Goal: Task Accomplishment & Management: Use online tool/utility

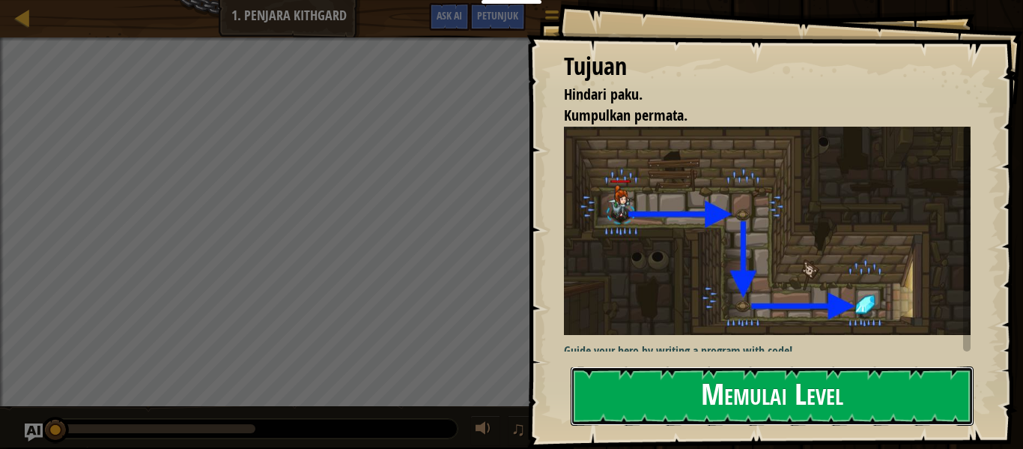
click at [790, 402] on button "Memulai Level" at bounding box center [772, 395] width 403 height 59
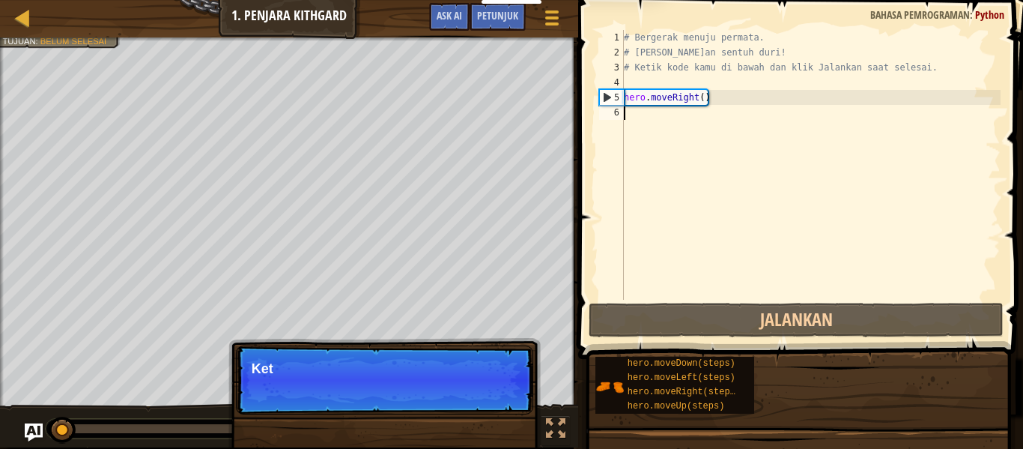
click at [790, 402] on div "hero.moveDown(steps) hero.moveLeft(steps) hero.moveRight(steps) hero.moveUp(ste…" at bounding box center [804, 385] width 418 height 58
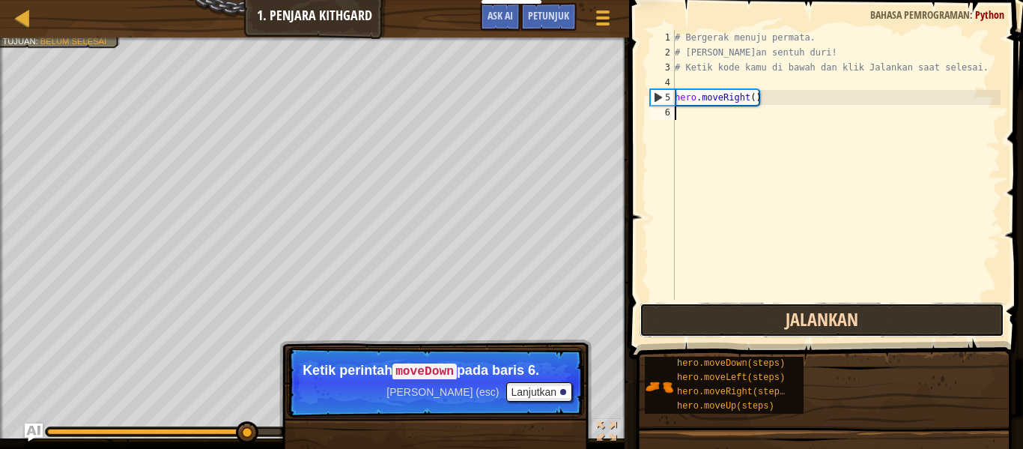
click at [694, 332] on button "Jalankan" at bounding box center [822, 320] width 365 height 34
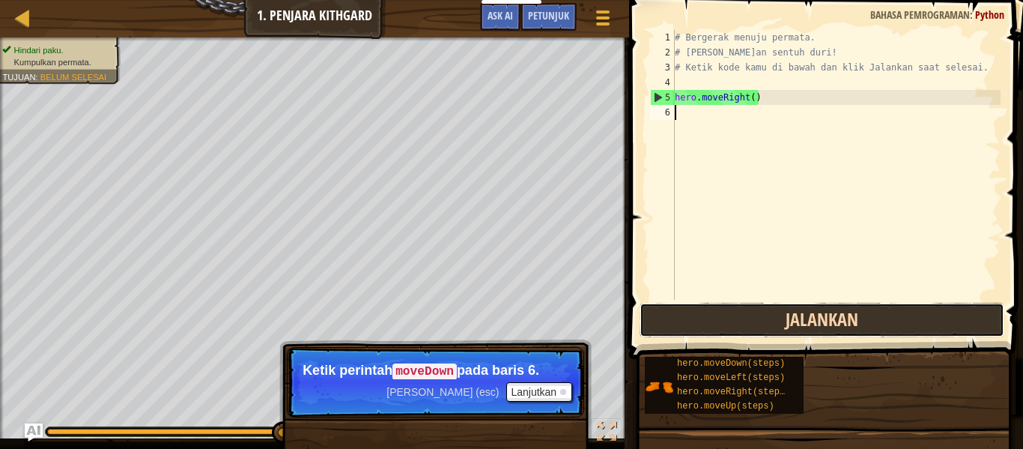
click at [825, 327] on button "Jalankan" at bounding box center [822, 320] width 365 height 34
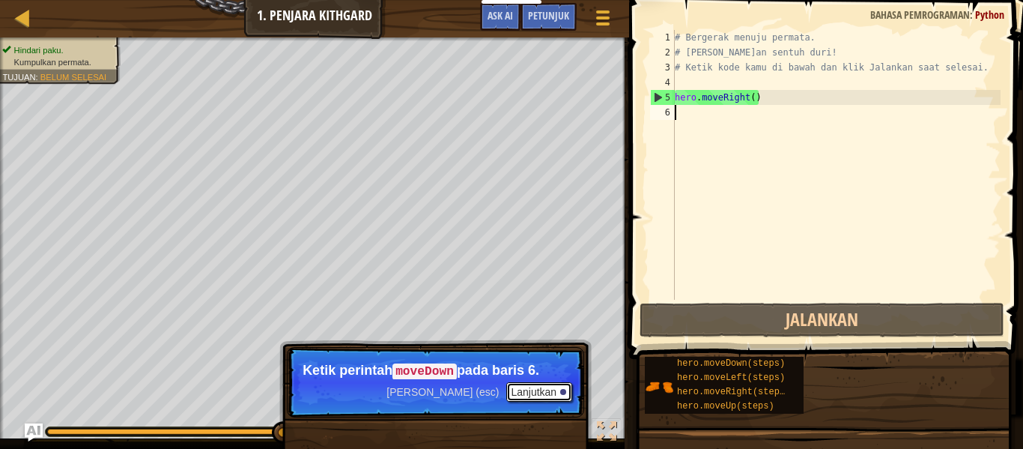
click at [558, 392] on button "Lanjutkan" at bounding box center [539, 391] width 66 height 19
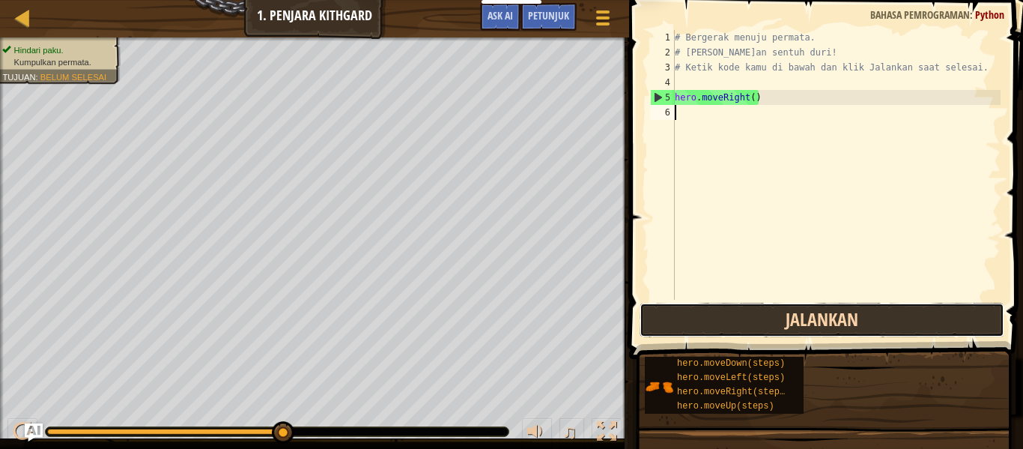
click at [714, 329] on button "Jalankan" at bounding box center [822, 320] width 365 height 34
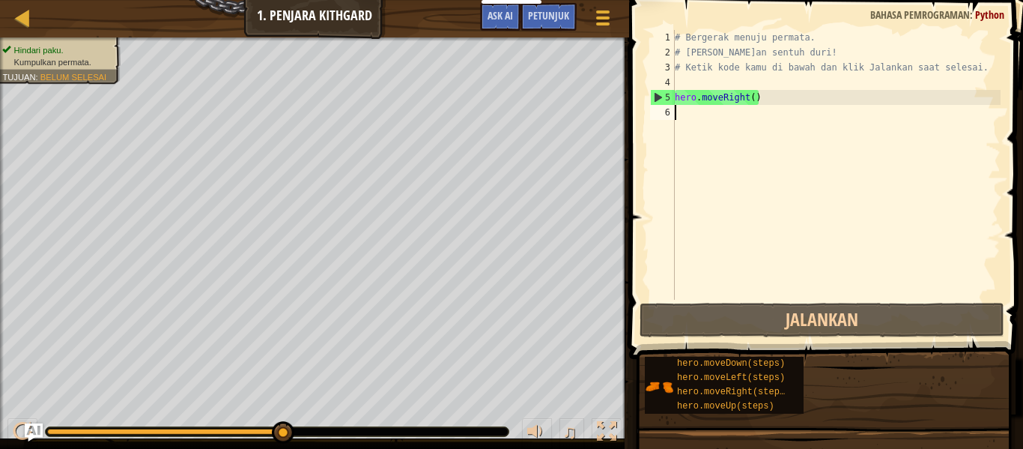
click at [703, 111] on div "# Bergerak menuju permata. # [PERSON_NAME]an sentuh duri! # Ketik kode kamu di …" at bounding box center [836, 180] width 329 height 300
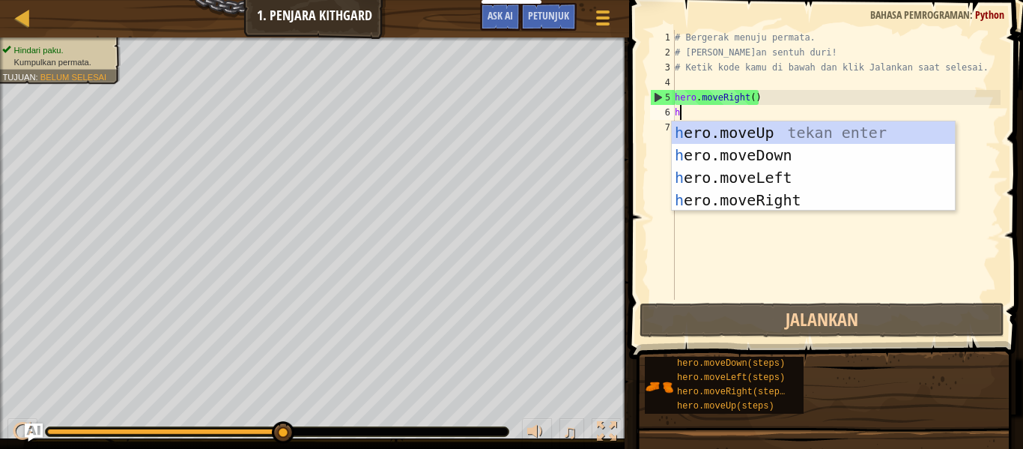
scroll to position [7, 0]
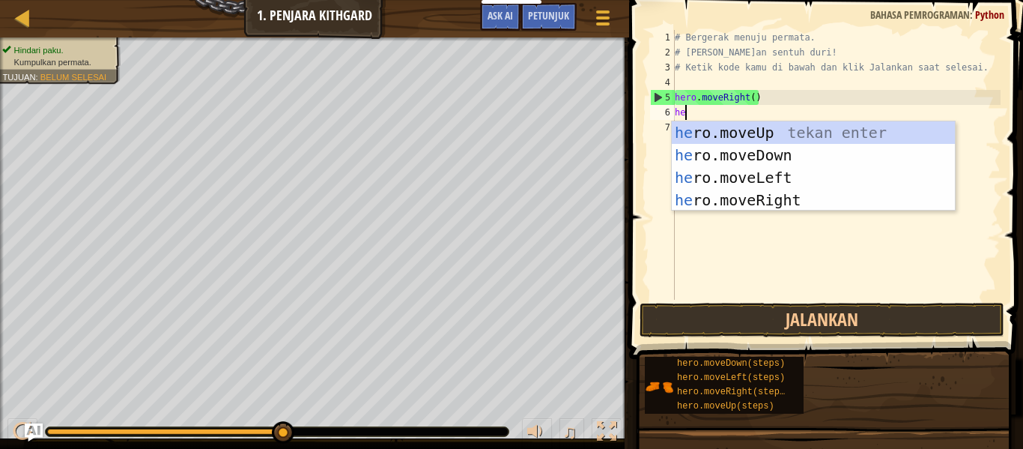
type textarea "her"
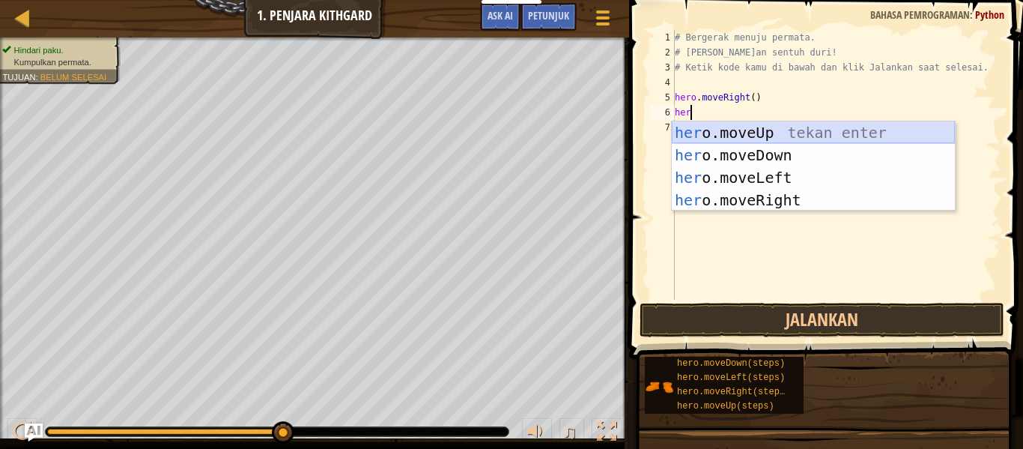
click at [780, 139] on div "her o.moveUp tekan enter her o.moveDown tekan enter her o.moveLeft tekan enter …" at bounding box center [813, 188] width 283 height 135
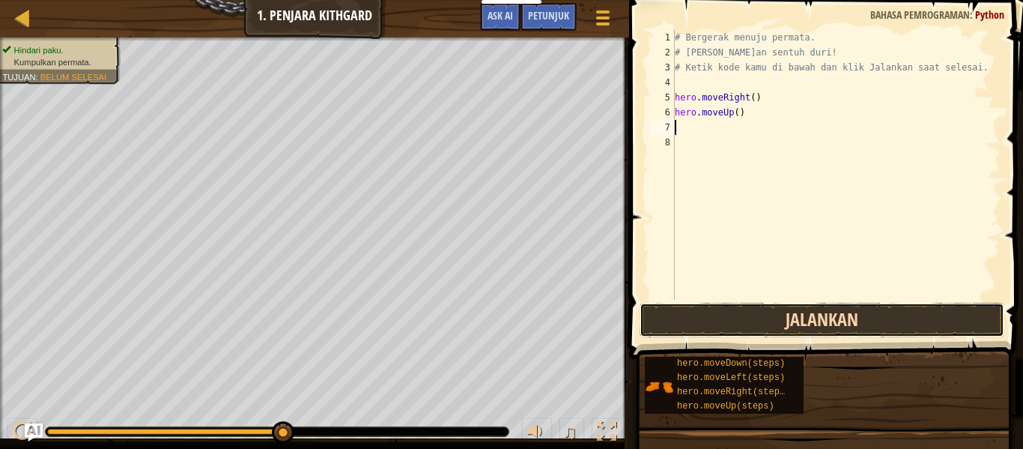
click at [840, 317] on button "Jalankan" at bounding box center [822, 320] width 365 height 34
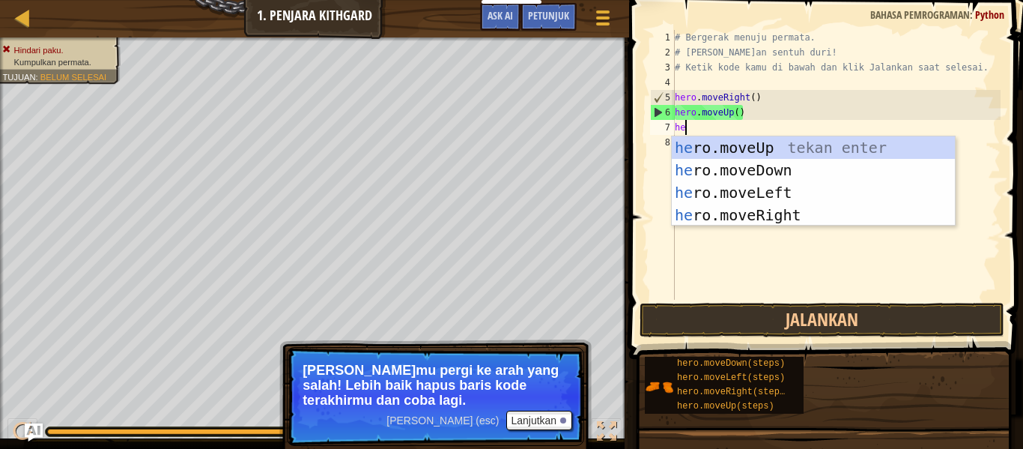
type textarea "her"
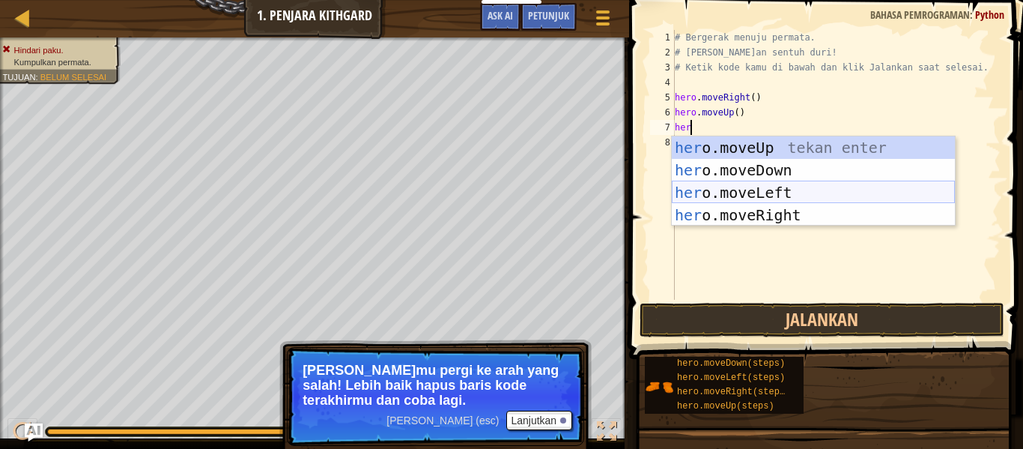
click at [799, 193] on div "her o.moveUp tekan enter her o.moveDown tekan enter her o.moveLeft tekan enter …" at bounding box center [813, 203] width 283 height 135
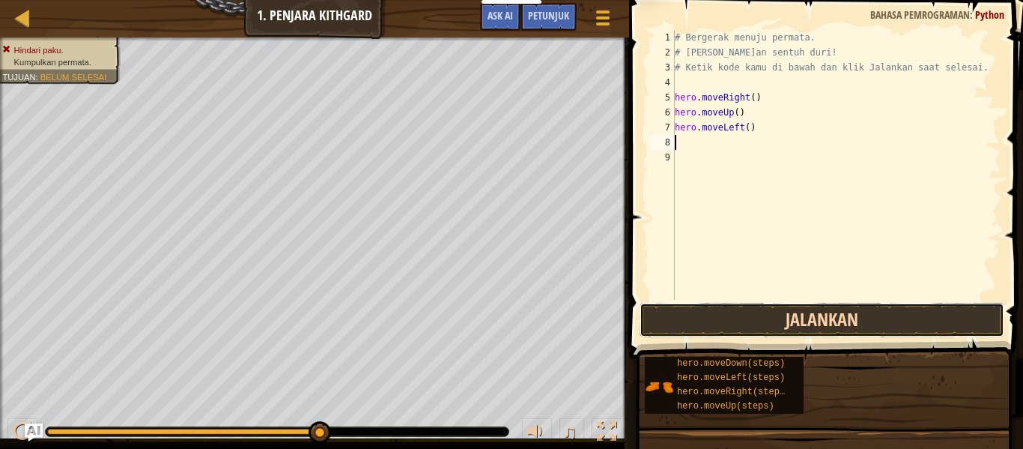
click at [814, 321] on button "Jalankan" at bounding box center [822, 320] width 365 height 34
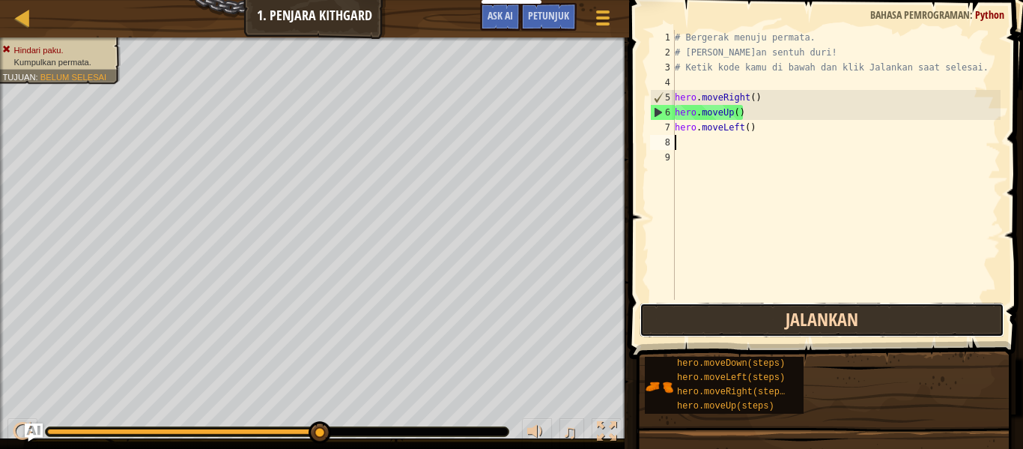
click at [796, 329] on button "Jalankan" at bounding box center [822, 320] width 365 height 34
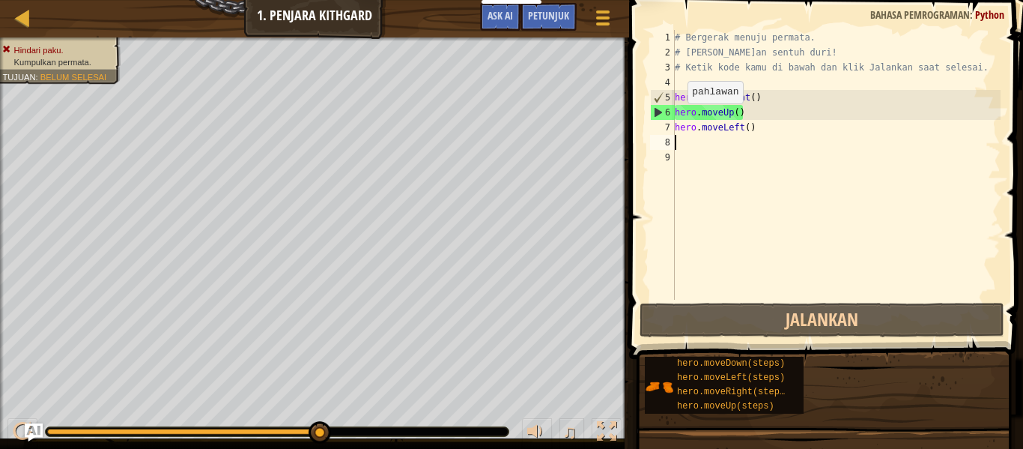
click at [663, 113] on div "6" at bounding box center [663, 112] width 24 height 15
type textarea "hero.moveUp()"
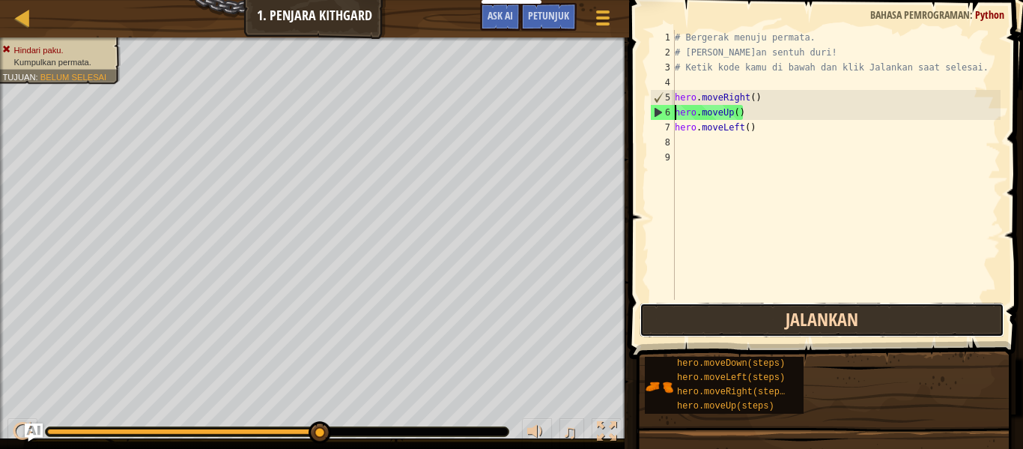
click at [759, 312] on button "Jalankan" at bounding box center [822, 320] width 365 height 34
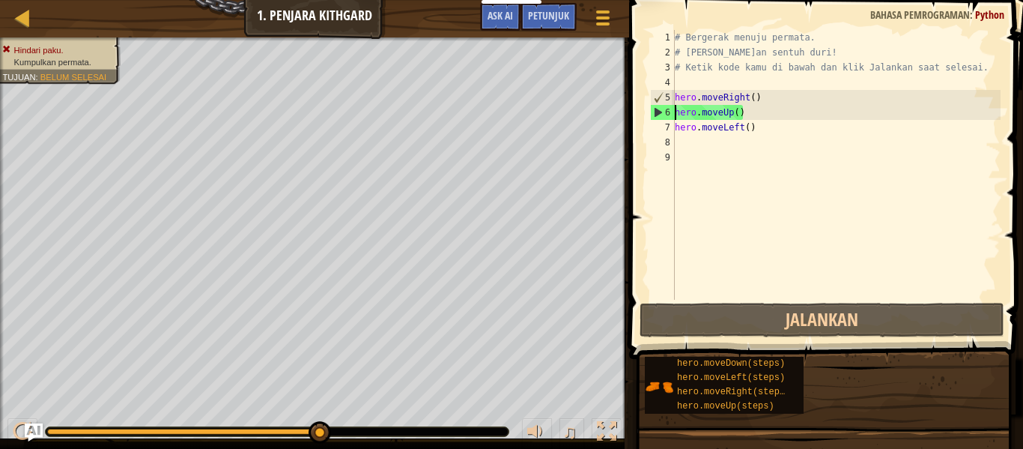
click at [694, 148] on div "# Bergerak menuju permata. # [PERSON_NAME]an sentuh duri! # Ketik kode kamu di …" at bounding box center [836, 180] width 329 height 300
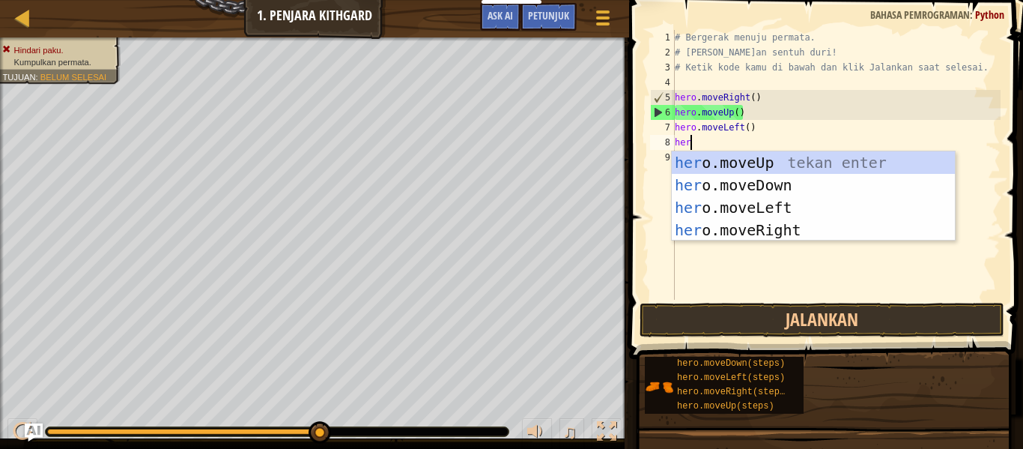
type textarea "her"
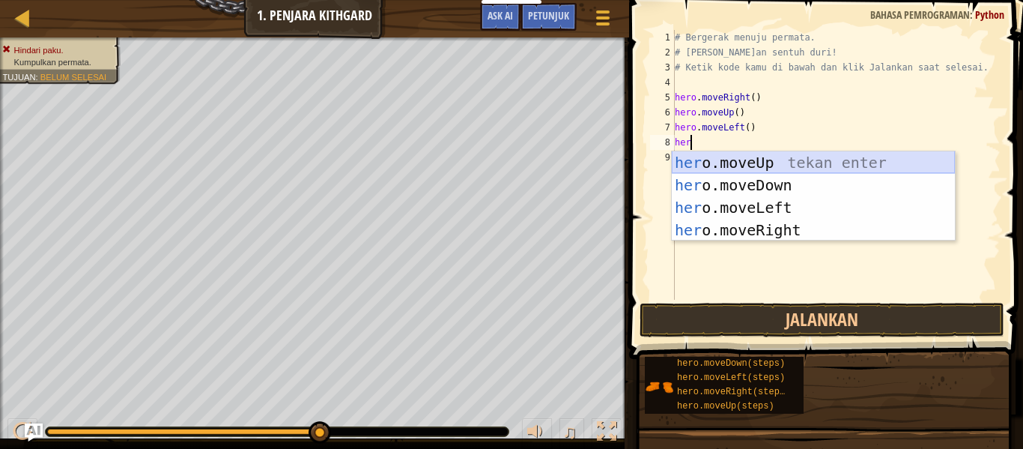
click at [823, 160] on div "her o.moveUp tekan enter her o.moveDown tekan enter her o.moveLeft tekan enter …" at bounding box center [813, 218] width 283 height 135
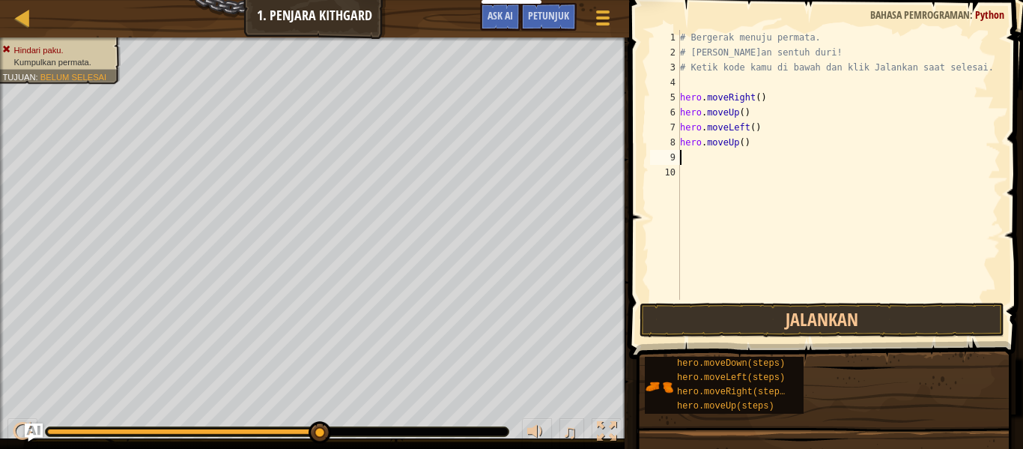
scroll to position [7, 0]
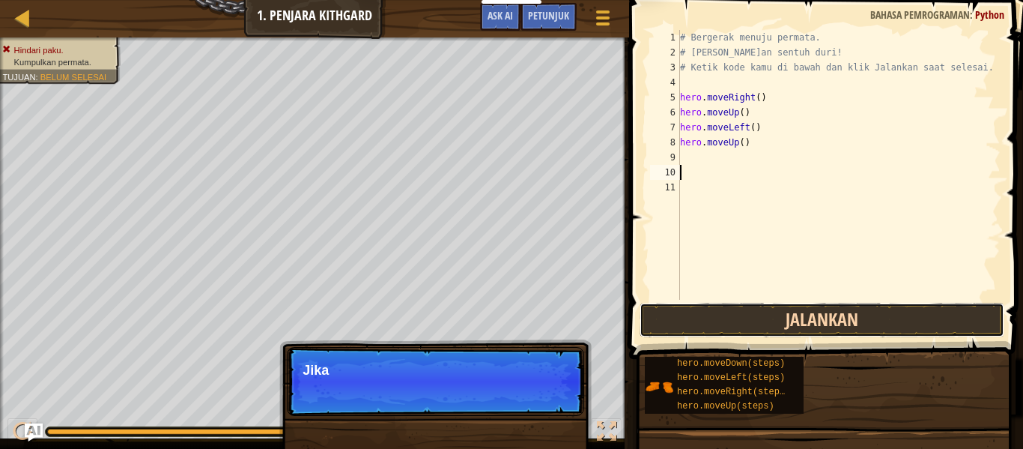
click at [841, 313] on button "Jalankan" at bounding box center [822, 320] width 365 height 34
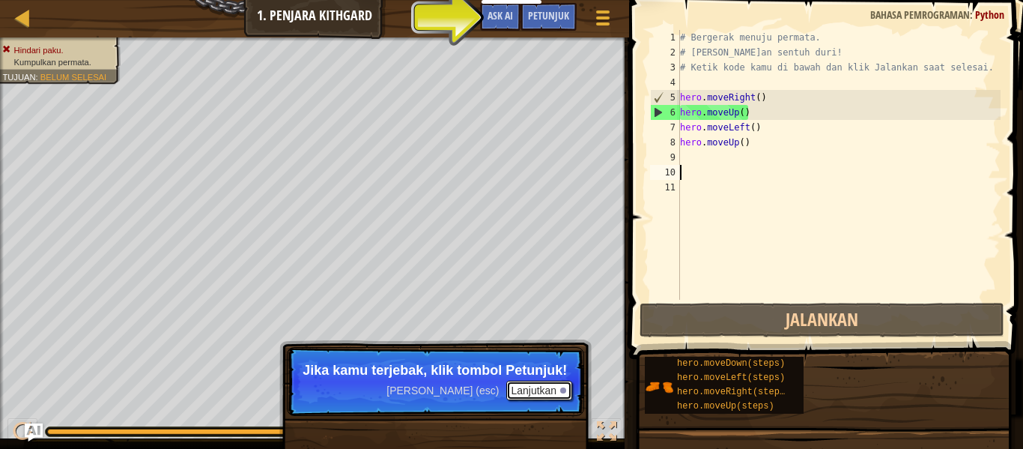
click at [549, 384] on button "Lanjutkan" at bounding box center [539, 390] width 66 height 19
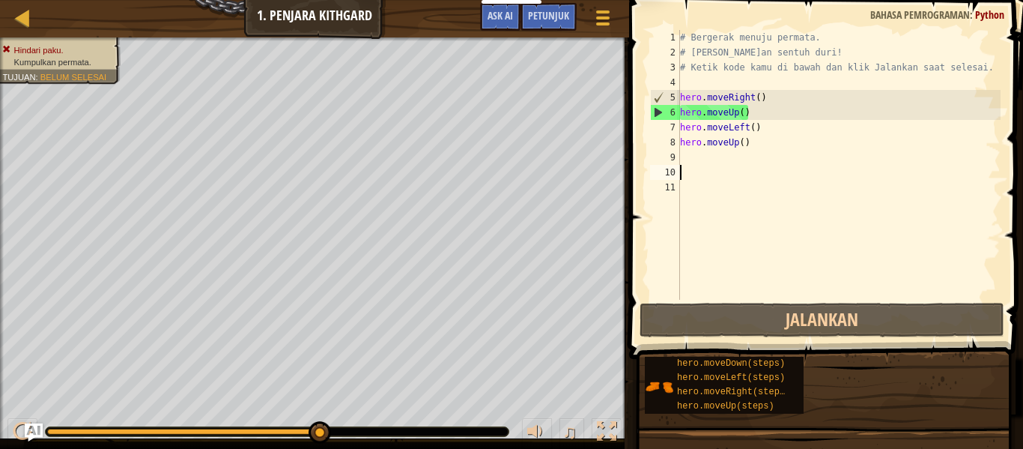
click at [660, 112] on div "6" at bounding box center [665, 112] width 29 height 15
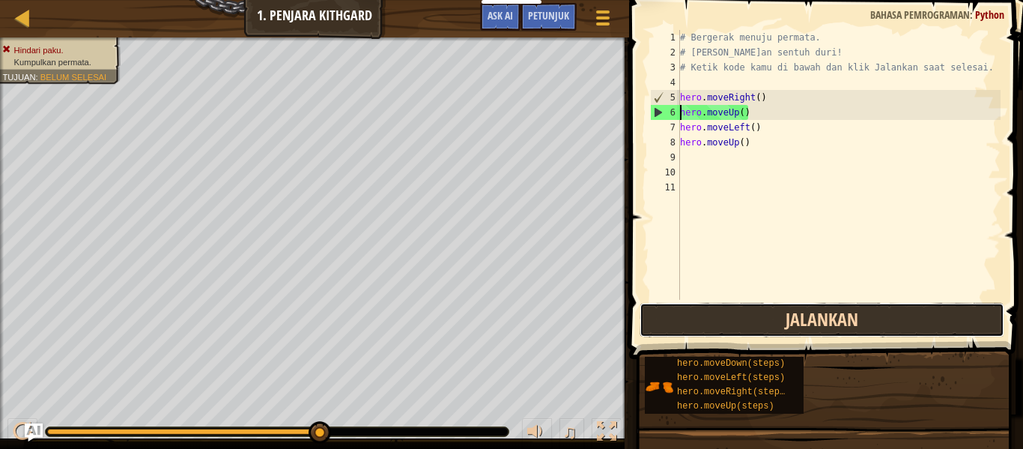
click at [757, 331] on button "Jalankan" at bounding box center [822, 320] width 365 height 34
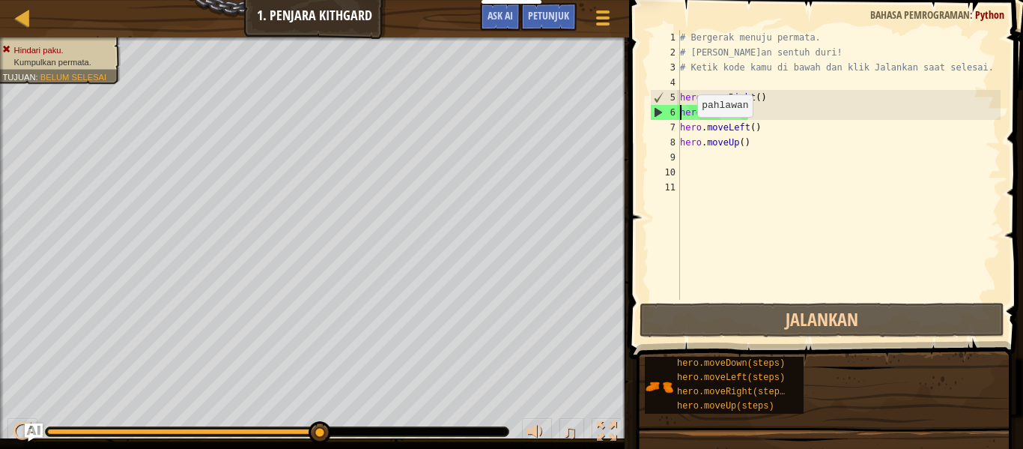
click at [664, 115] on div "6" at bounding box center [665, 112] width 29 height 15
type textarea "hero.moveUp()"
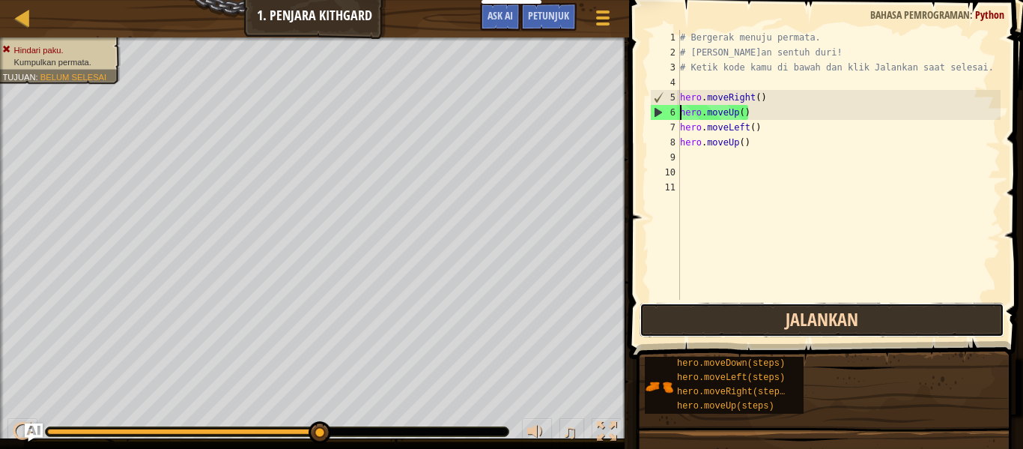
click at [748, 328] on button "Jalankan" at bounding box center [822, 320] width 365 height 34
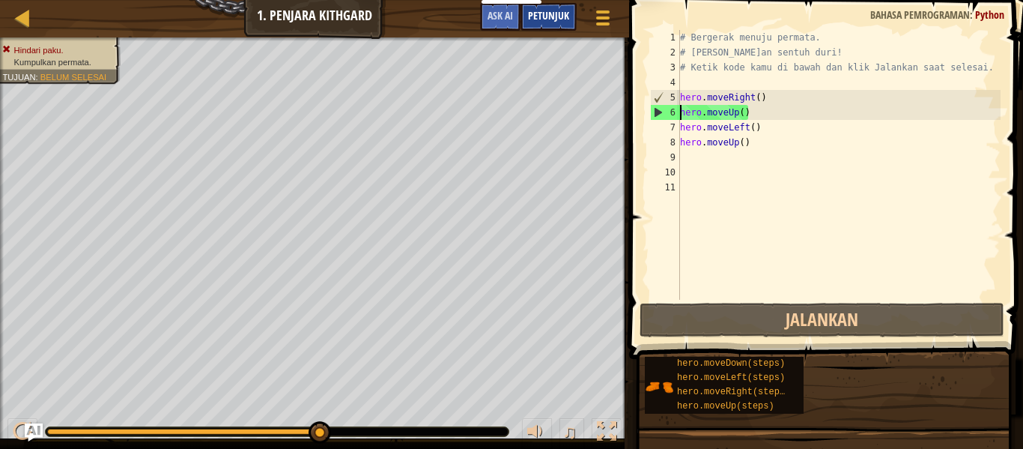
click at [533, 11] on span "Petunjuk" at bounding box center [548, 15] width 41 height 14
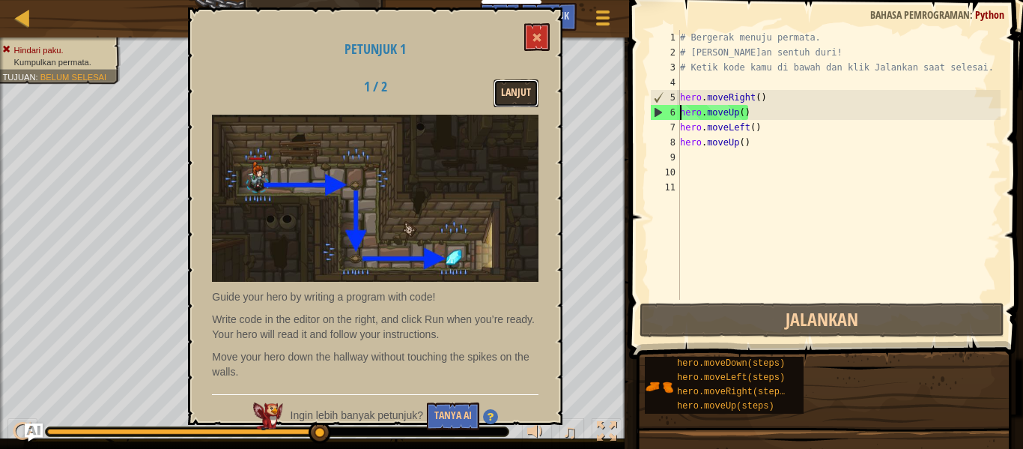
click at [512, 91] on button "Lanjut" at bounding box center [516, 93] width 45 height 28
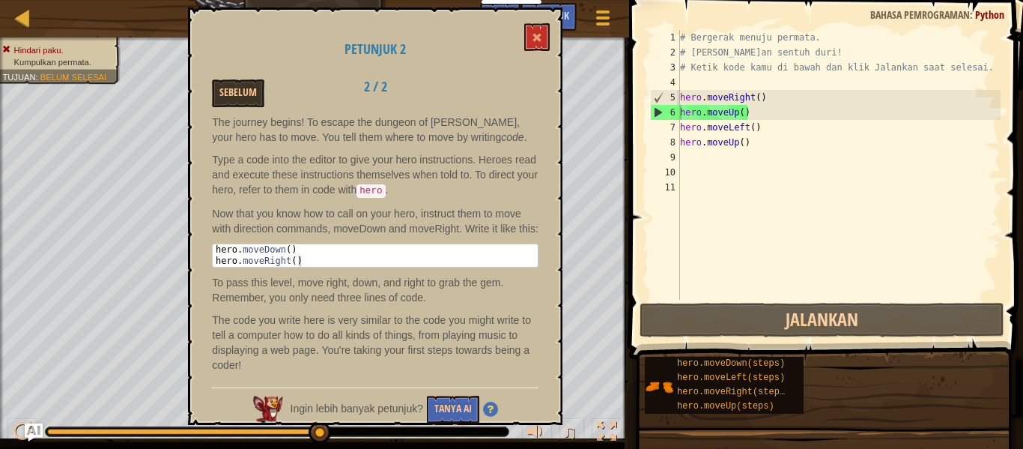
click at [659, 157] on div "9" at bounding box center [665, 157] width 30 height 15
click at [542, 46] on button at bounding box center [536, 37] width 25 height 28
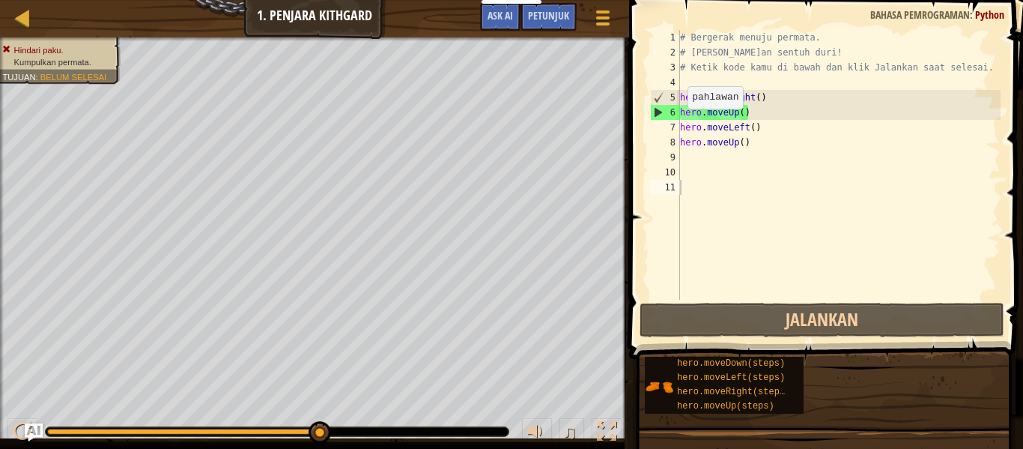
click at [662, 112] on div "6" at bounding box center [665, 112] width 29 height 15
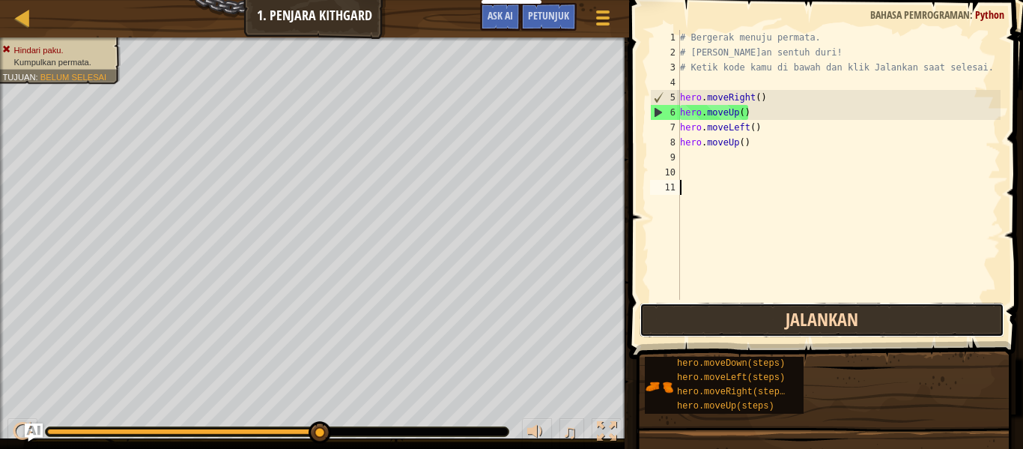
click at [800, 320] on button "Jalankan" at bounding box center [822, 320] width 365 height 34
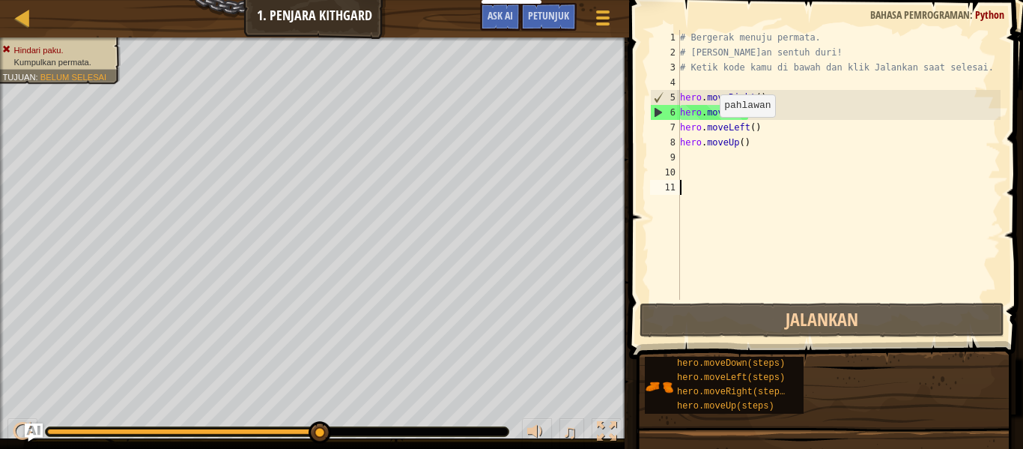
click at [712, 131] on div "# Bergerak menuju permata. # [PERSON_NAME]an sentuh duri! # Ketik kode kamu di …" at bounding box center [839, 180] width 324 height 300
click at [762, 115] on div "# Bergerak menuju permata. # [PERSON_NAME]an sentuh duri! # Ketik kode kamu di …" at bounding box center [839, 180] width 324 height 300
type textarea "hero.moveUp()"
click at [748, 111] on div "# Bergerak menuju permata. # [PERSON_NAME]an sentuh duri! # Ketik kode kamu di …" at bounding box center [839, 180] width 324 height 300
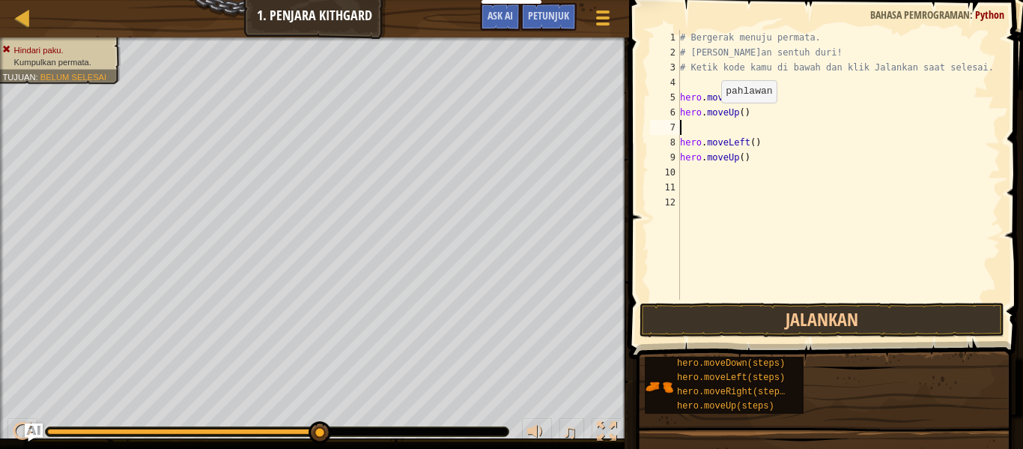
click at [714, 117] on div "# Bergerak menuju permata. # [PERSON_NAME]an sentuh duri! # Ketik kode kamu di …" at bounding box center [839, 180] width 324 height 300
type textarea "hero.moveUp()"
click at [714, 117] on div "# Bergerak menuju permata. # [PERSON_NAME]an sentuh duri! # Ketik kode kamu di …" at bounding box center [839, 180] width 324 height 300
click at [746, 112] on div "# Bergerak menuju permata. # [PERSON_NAME]an sentuh duri! # Ketik kode kamu di …" at bounding box center [839, 180] width 324 height 300
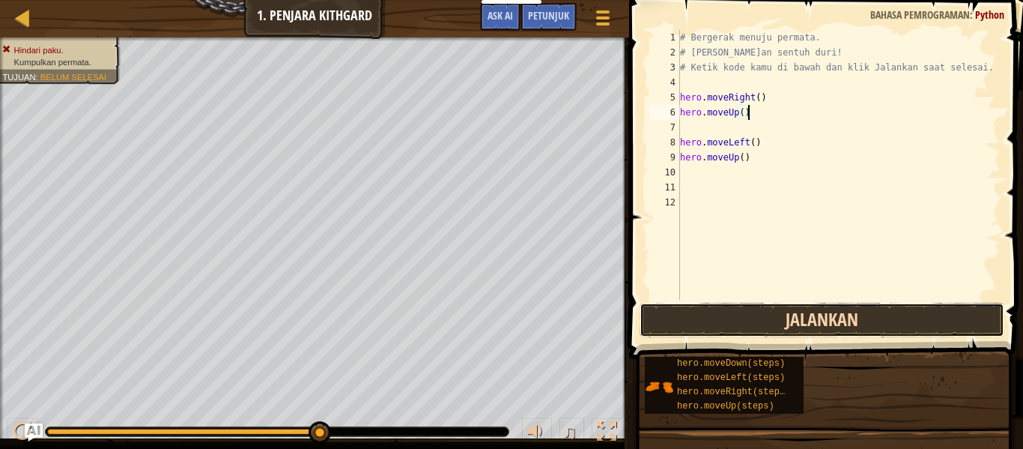
click at [831, 323] on button "Jalankan" at bounding box center [822, 320] width 365 height 34
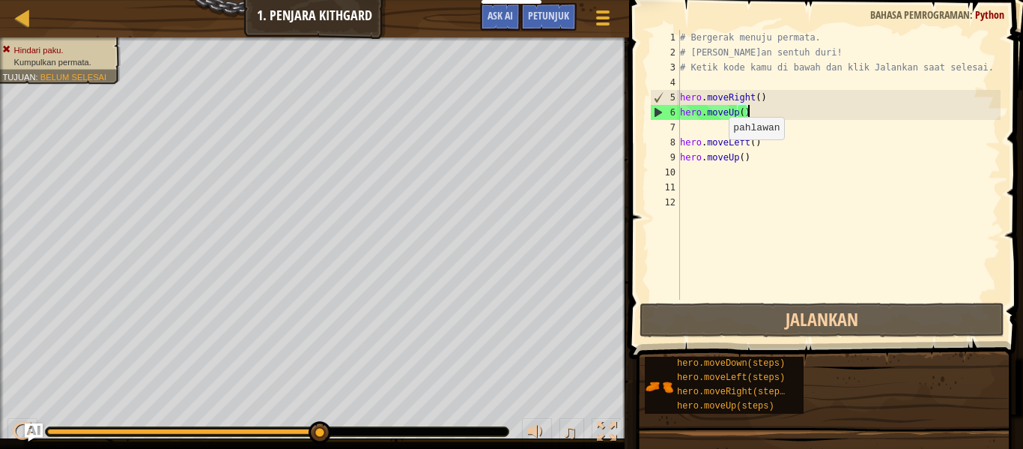
click at [721, 154] on div "# Bergerak menuju permata. # [PERSON_NAME]an sentuh duri! # Ketik kode kamu di …" at bounding box center [839, 180] width 324 height 300
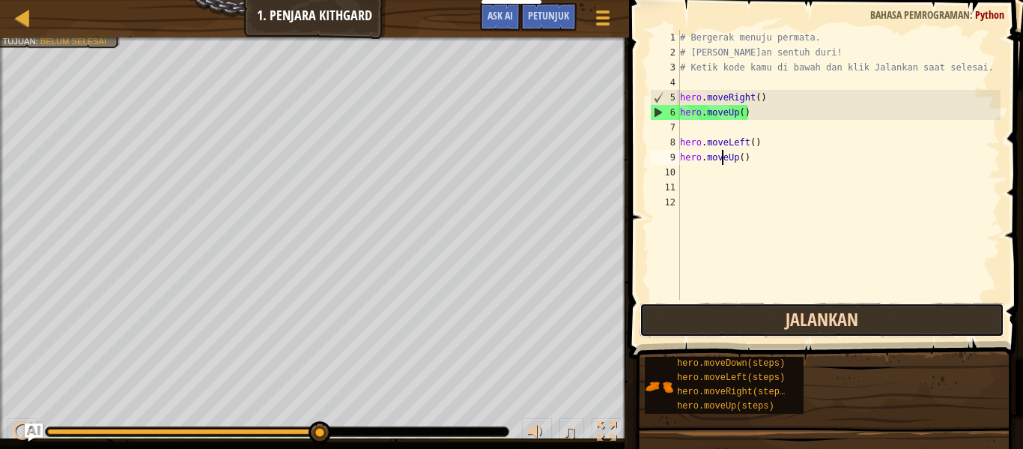
click at [749, 321] on button "Jalankan" at bounding box center [822, 320] width 365 height 34
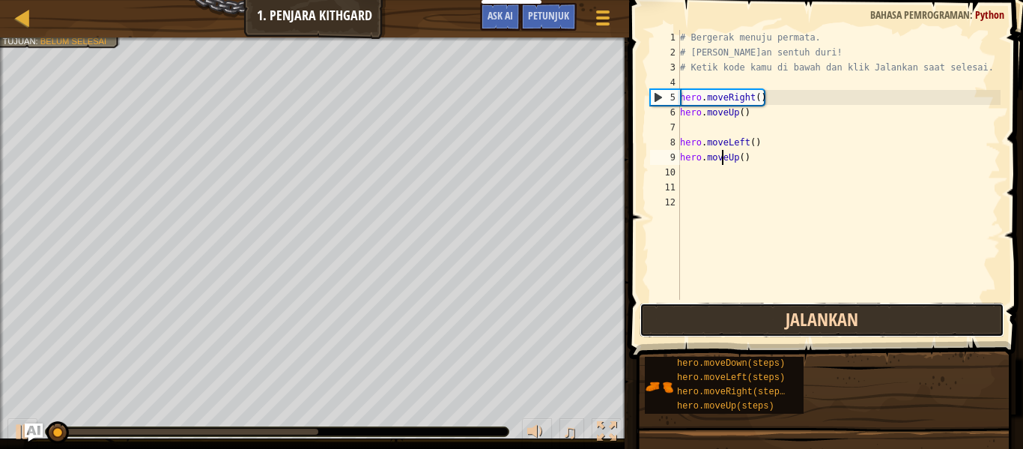
click at [749, 321] on button "Jalankan" at bounding box center [822, 320] width 365 height 34
click at [749, 321] on button "Berjalan" at bounding box center [822, 320] width 365 height 34
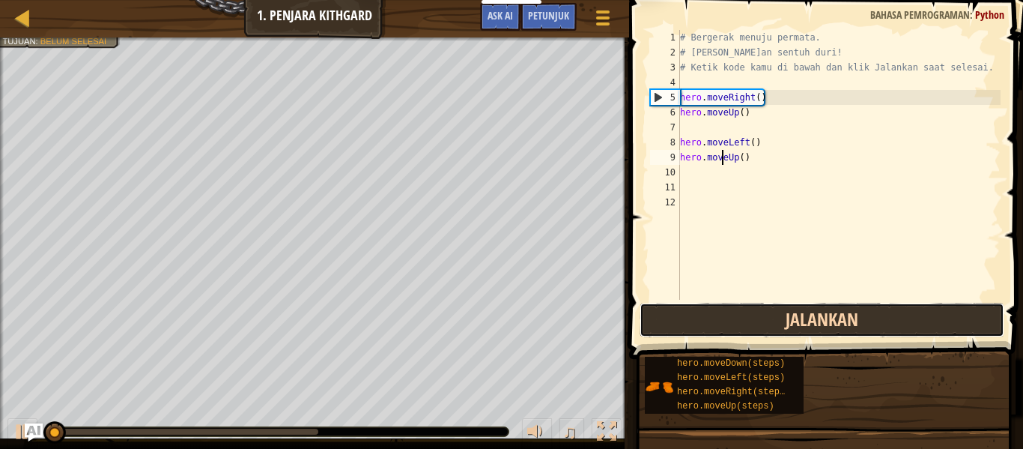
click at [749, 321] on button "Jalankan" at bounding box center [822, 320] width 365 height 34
click at [749, 321] on button "Berjalan" at bounding box center [822, 320] width 365 height 34
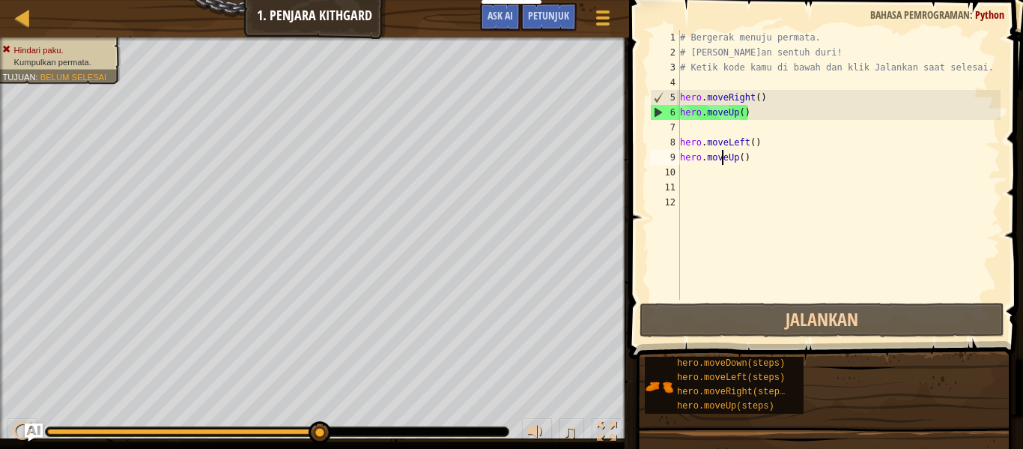
click at [702, 126] on div "# Bergerak menuju permata. # [PERSON_NAME]an sentuh duri! # Ketik kode kamu di …" at bounding box center [839, 180] width 324 height 300
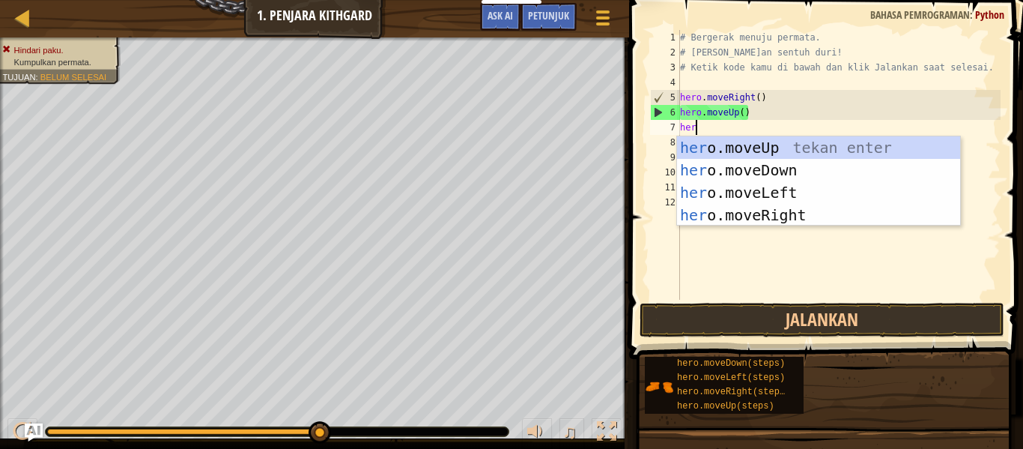
type textarea "hero"
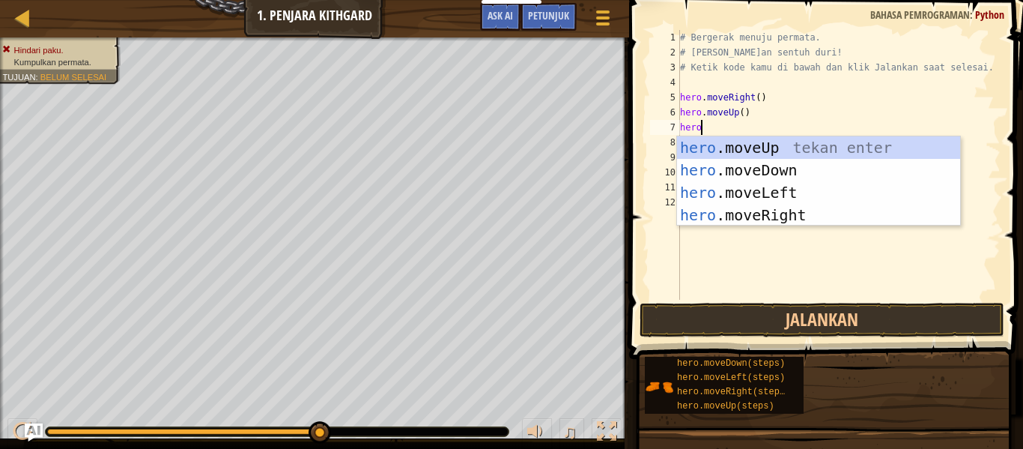
scroll to position [7, 2]
click at [815, 220] on div "hero .moveUp tekan enter hero .moveDown tekan enter hero .moveLeft tekan enter …" at bounding box center [818, 203] width 283 height 135
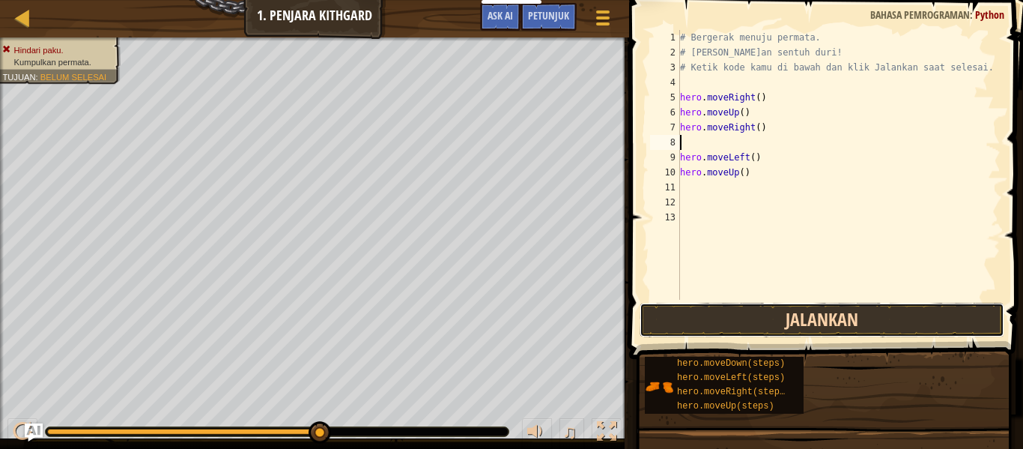
click at [816, 318] on button "Jalankan" at bounding box center [822, 320] width 365 height 34
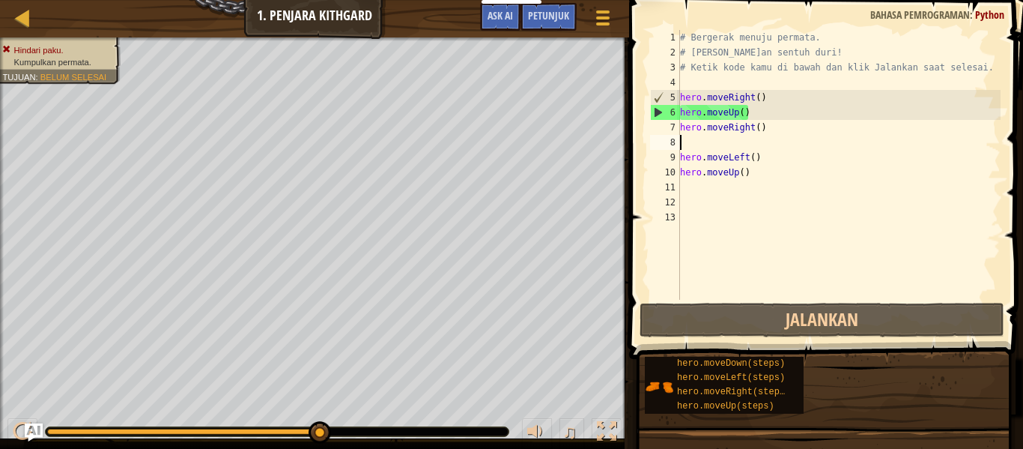
click at [757, 111] on div "# Bergerak menuju permata. # [PERSON_NAME]an sentuh duri! # Ketik kode kamu di …" at bounding box center [839, 180] width 324 height 300
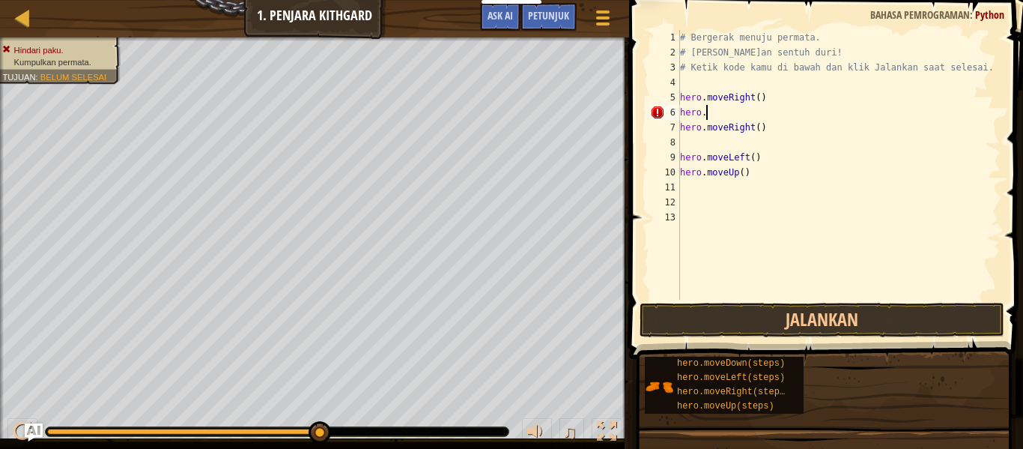
type textarea "hero.l"
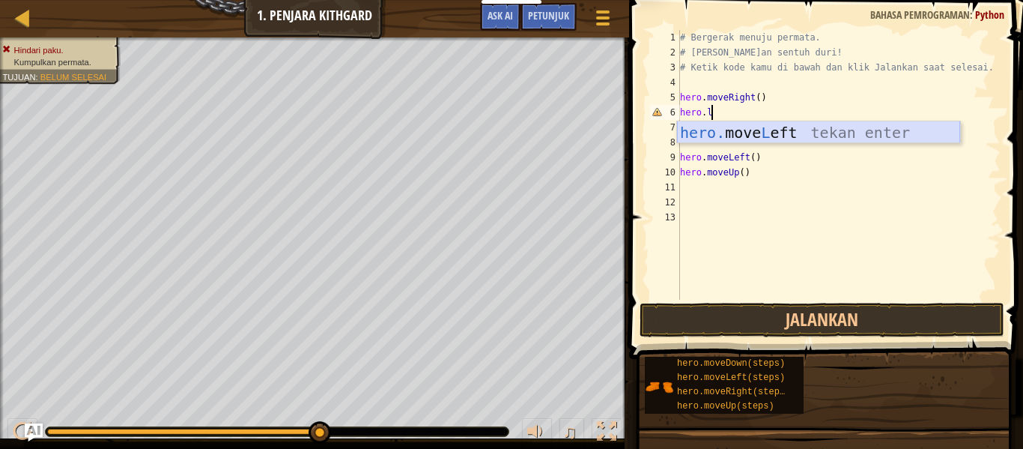
click at [781, 128] on div "hero. move L eft tekan enter" at bounding box center [818, 154] width 283 height 67
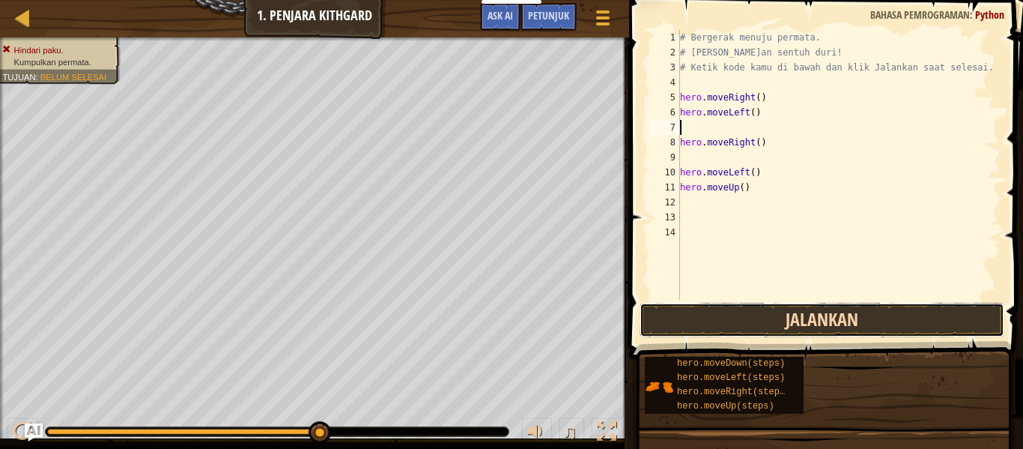
click at [820, 306] on button "Jalankan" at bounding box center [822, 320] width 365 height 34
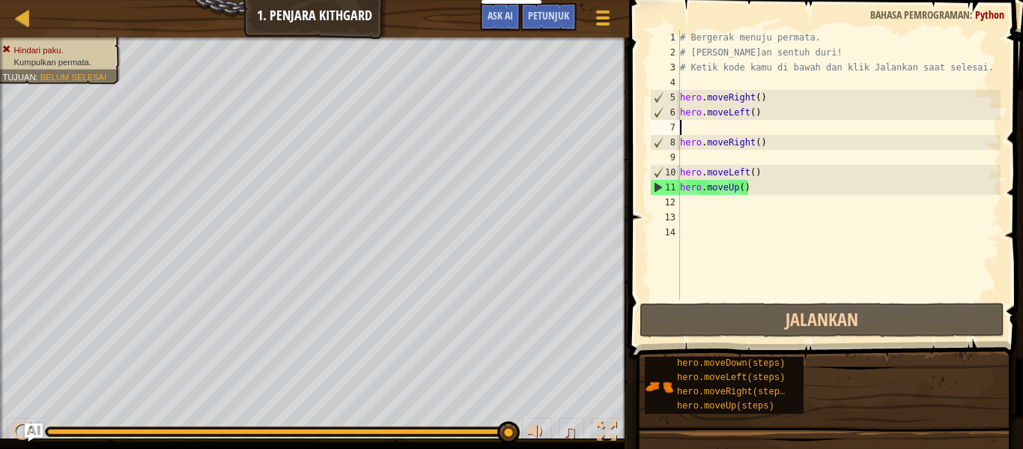
click at [699, 130] on div "# Bergerak menuju permata. # [PERSON_NAME]an sentuh duri! # Ketik kode kamu di …" at bounding box center [839, 180] width 324 height 300
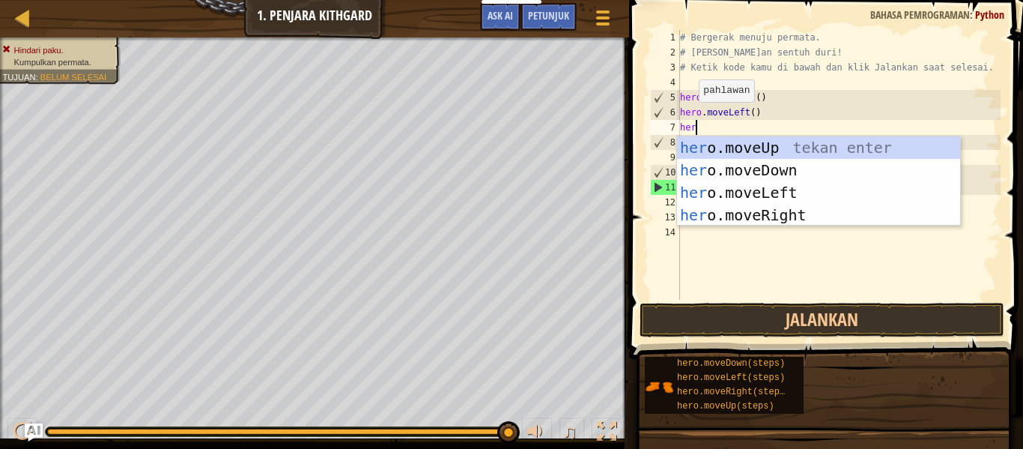
type textarea "hero"
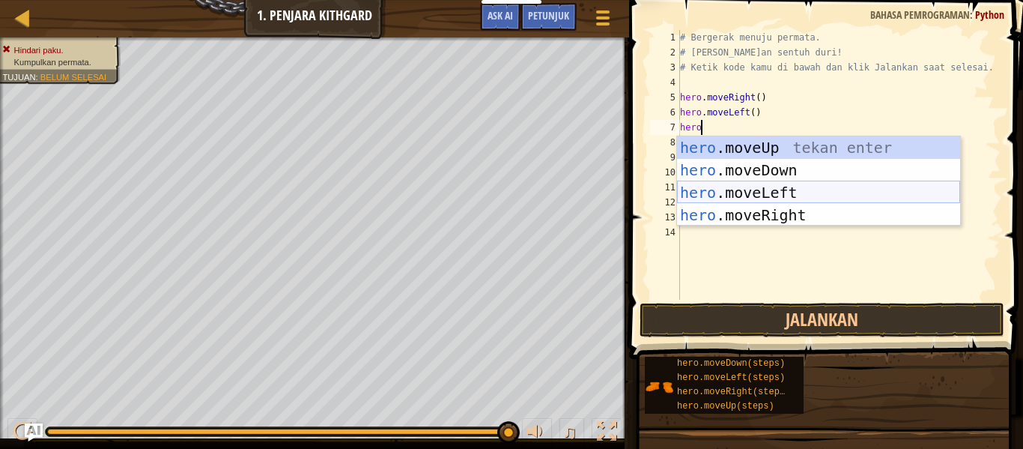
click at [802, 187] on div "hero .moveUp tekan enter hero .moveDown tekan enter hero .moveLeft tekan enter …" at bounding box center [818, 203] width 283 height 135
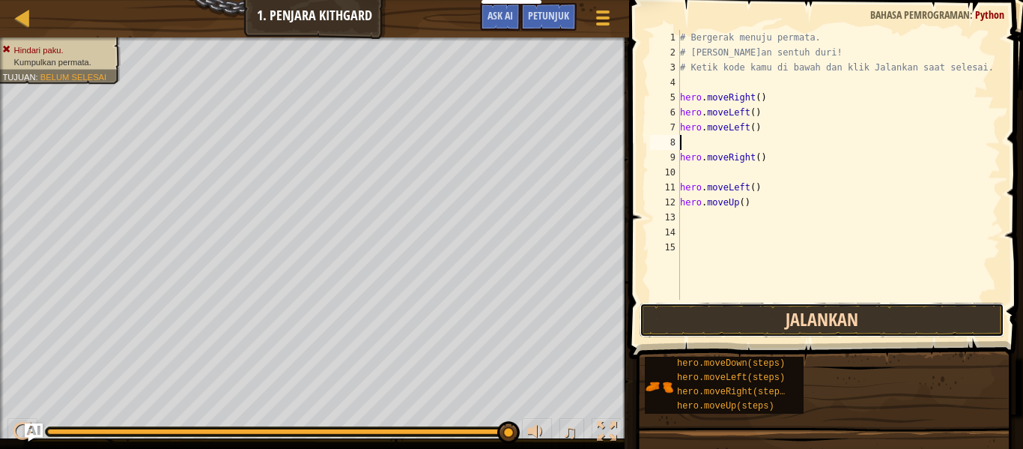
click at [808, 311] on button "Jalankan" at bounding box center [822, 320] width 365 height 34
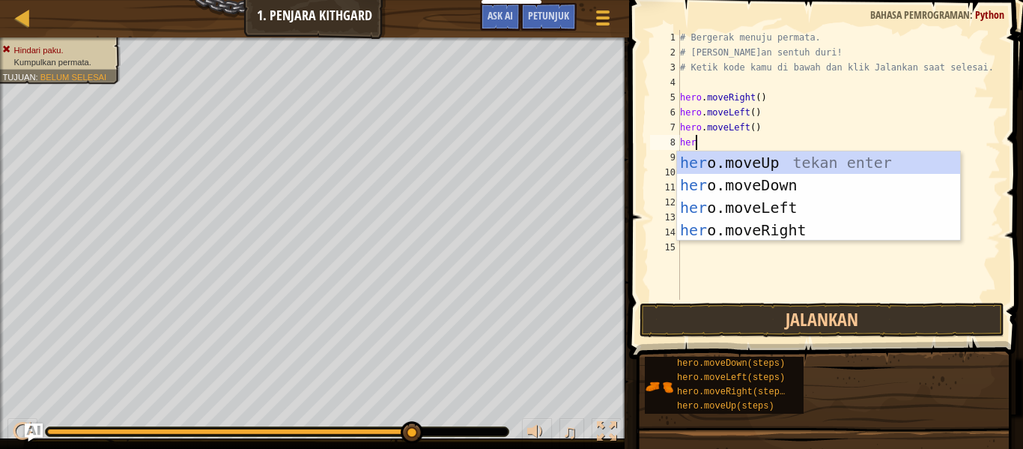
type textarea "hero"
click at [784, 202] on div "hero .moveUp tekan enter hero .moveDown tekan enter hero .moveLeft tekan enter …" at bounding box center [818, 218] width 283 height 135
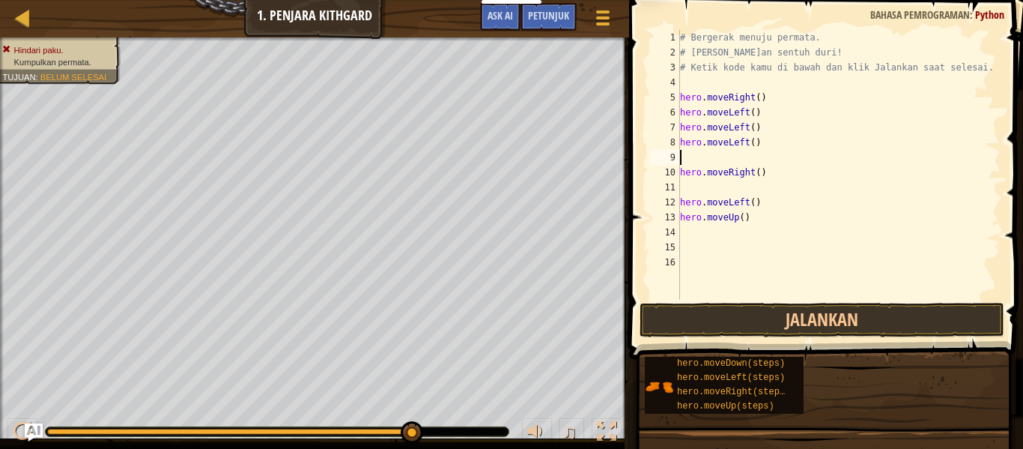
scroll to position [7, 0]
click at [749, 140] on div "# Bergerak menuju permata. # [PERSON_NAME]an sentuh duri! # Ketik kode kamu di …" at bounding box center [839, 180] width 324 height 300
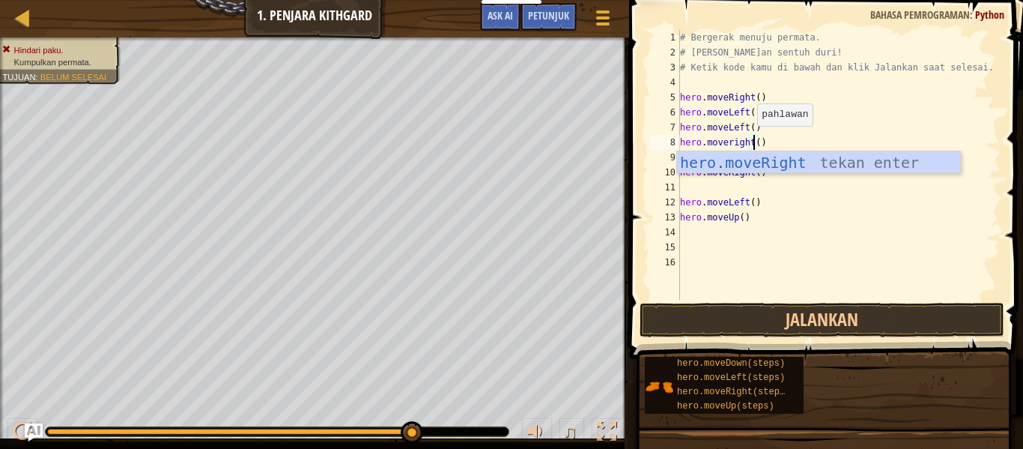
scroll to position [7, 11]
click at [793, 163] on div "hero.moveRight tekan enter" at bounding box center [818, 184] width 283 height 67
type textarea "hero.moveRight"
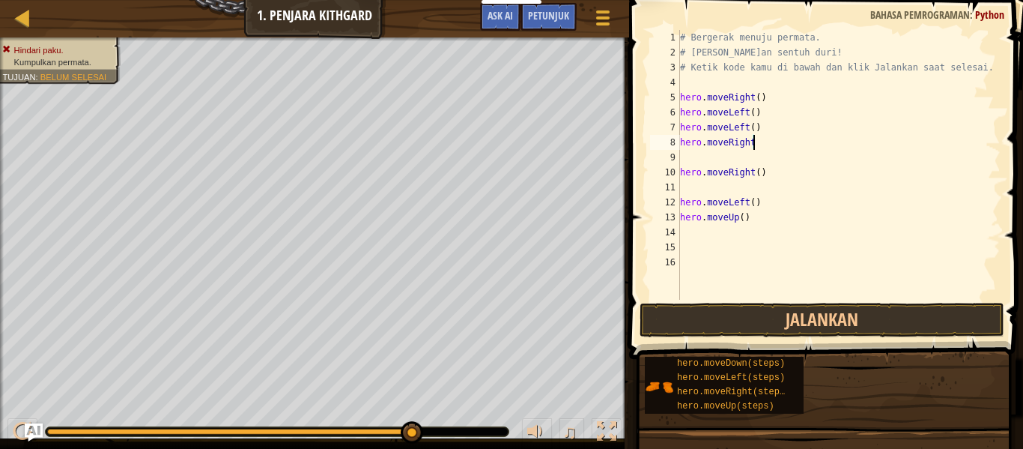
scroll to position [7, 10]
click at [694, 164] on div "# Bergerak menuju permata. # [PERSON_NAME]an sentuh duri! # Ketik kode kamu di …" at bounding box center [839, 180] width 324 height 300
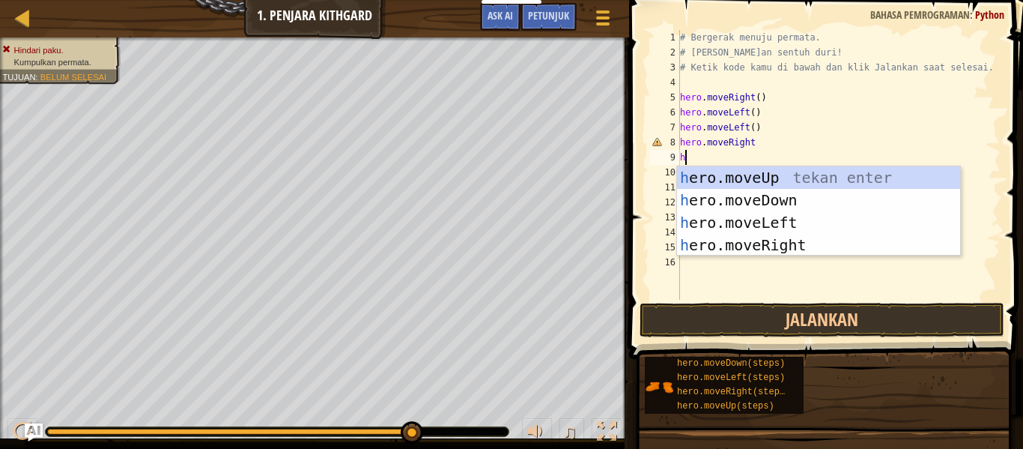
type textarea "hr"
click at [803, 183] on div "h e r o.moveUp tekan enter h e r o.moveDown tekan enter h e r o.moveLeft tekan …" at bounding box center [818, 233] width 283 height 135
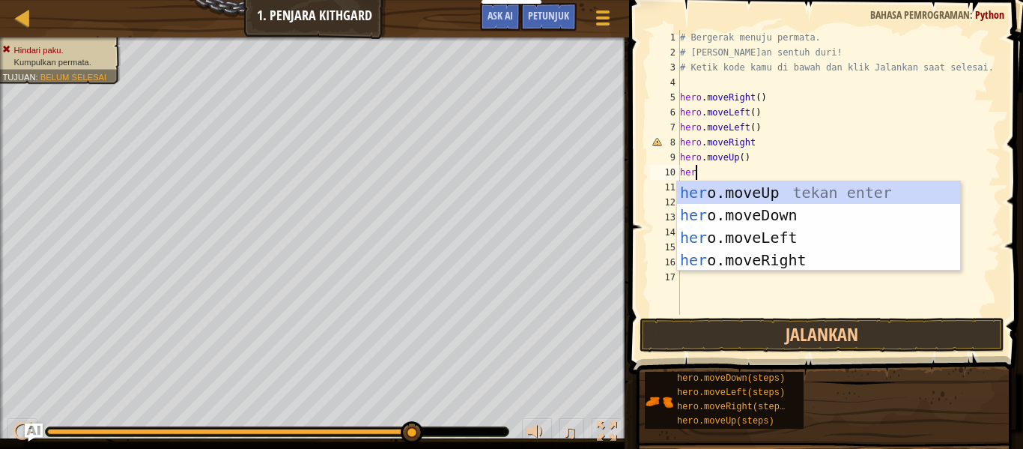
type textarea "hero"
click at [803, 234] on div "hero .moveUp tekan enter hero .moveDown tekan enter hero .moveLeft tekan enter …" at bounding box center [818, 248] width 283 height 135
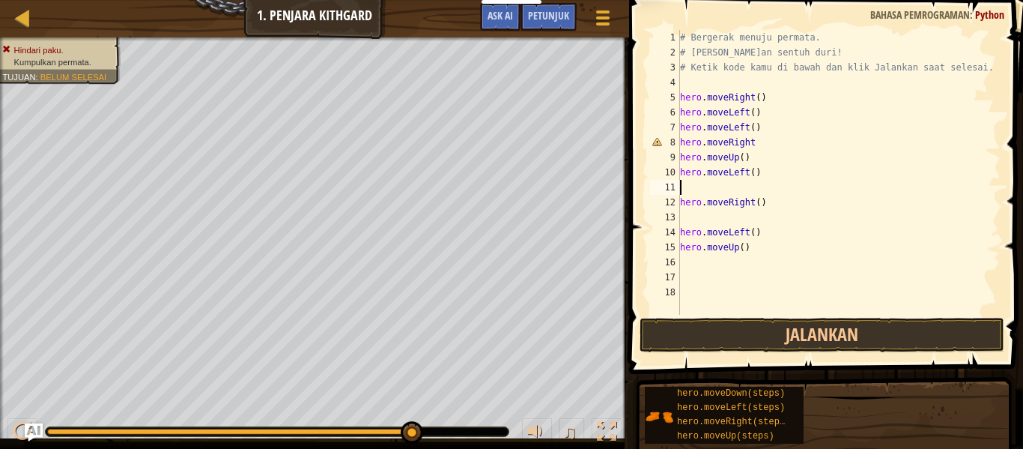
scroll to position [7, 0]
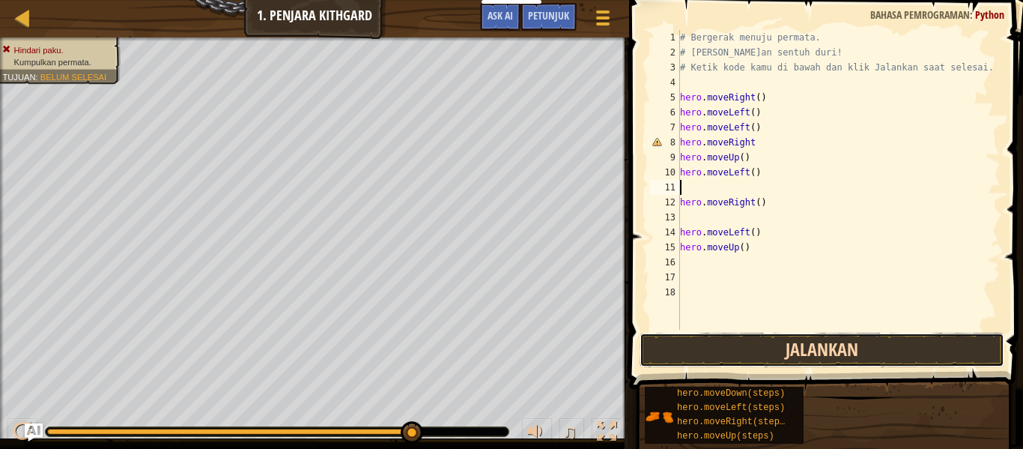
click at [805, 345] on button "Jalankan" at bounding box center [822, 350] width 365 height 34
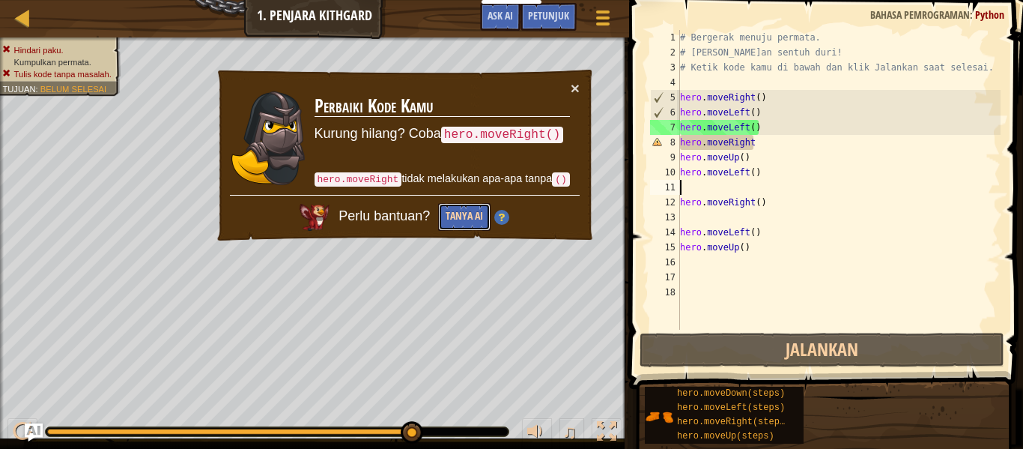
click at [467, 222] on button "Tanya AI" at bounding box center [464, 217] width 52 height 28
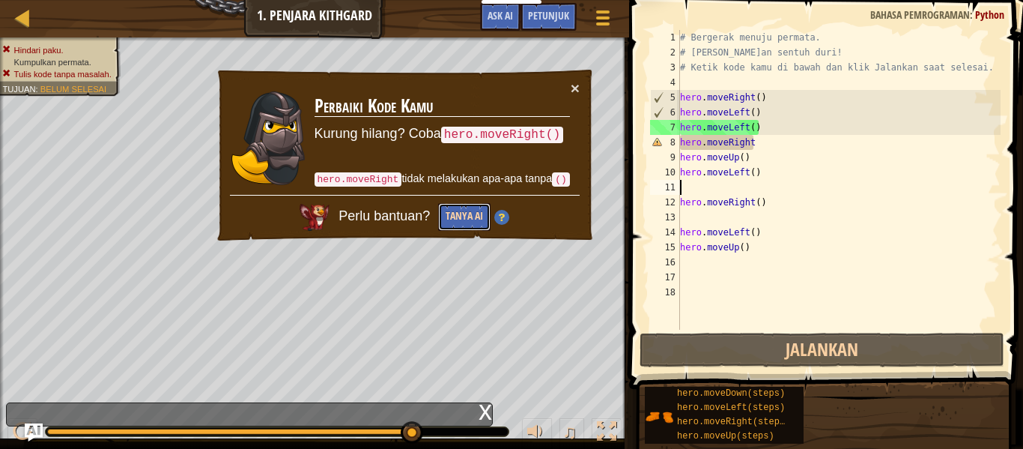
click at [467, 222] on button "Tanya AI" at bounding box center [464, 217] width 52 height 28
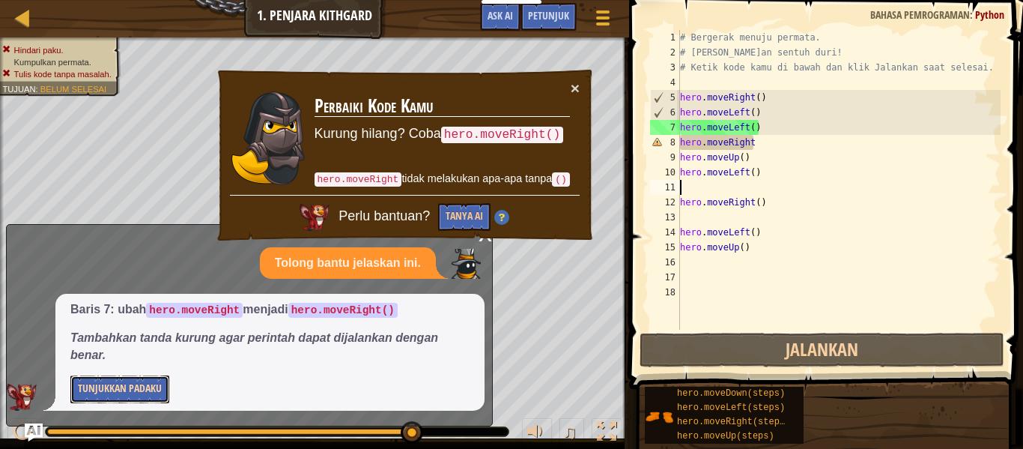
click at [124, 382] on button "Tunjukkan Padaku" at bounding box center [119, 389] width 99 height 28
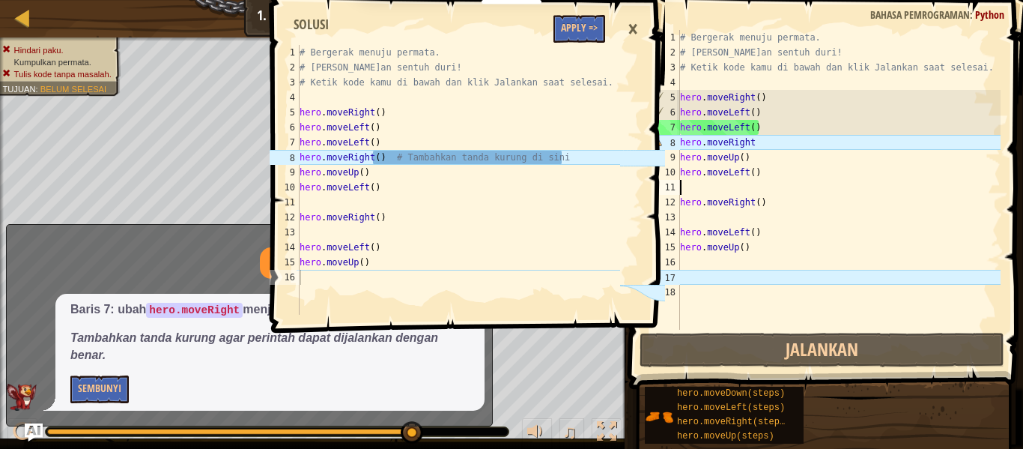
click at [587, 170] on div "# Bergerak menuju permata. # [PERSON_NAME]an sentuh duri! # Ketik kode kamu di …" at bounding box center [459, 195] width 324 height 300
type textarea "hero.moveUp()"
click at [587, 170] on div "# Bergerak menuju permata. # [PERSON_NAME]an sentuh duri! # Ketik kode kamu di …" at bounding box center [459, 195] width 324 height 300
click at [766, 148] on div "# Bergerak menuju permata. # [PERSON_NAME]an sentuh duri! # Ketik kode kamu di …" at bounding box center [839, 195] width 324 height 330
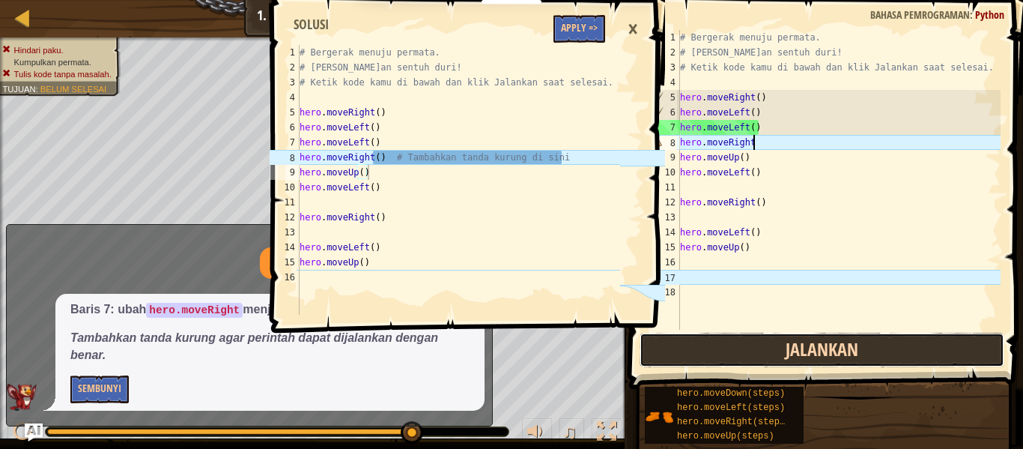
click at [776, 355] on button "Jalankan" at bounding box center [822, 350] width 365 height 34
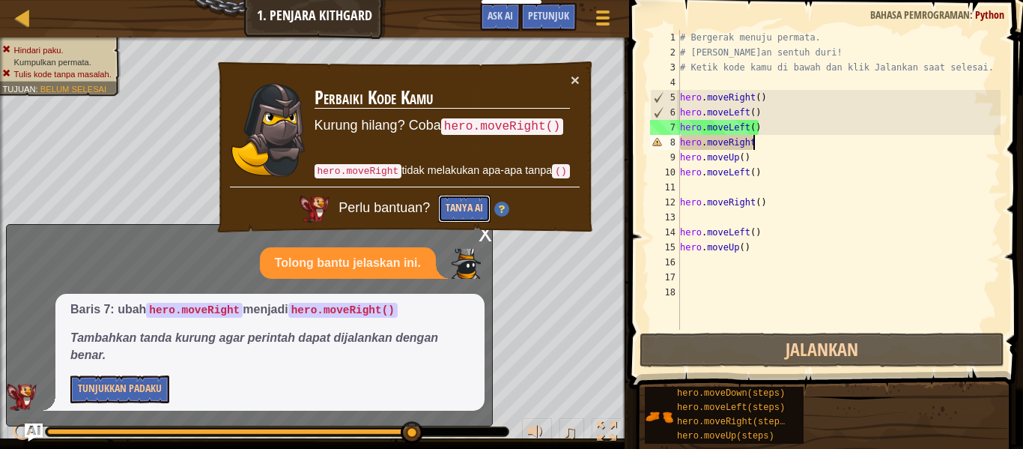
click at [476, 213] on button "Tanya AI" at bounding box center [464, 209] width 52 height 28
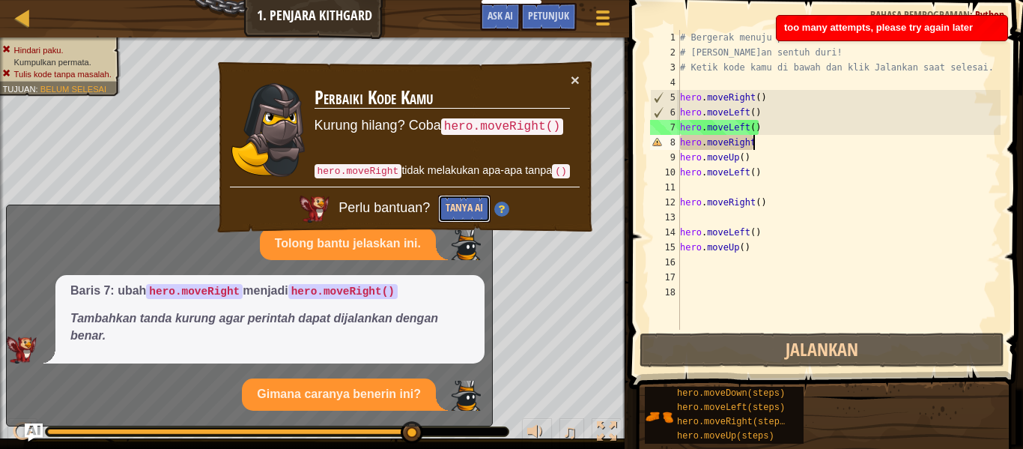
click at [444, 201] on button "Tanya AI" at bounding box center [464, 209] width 52 height 28
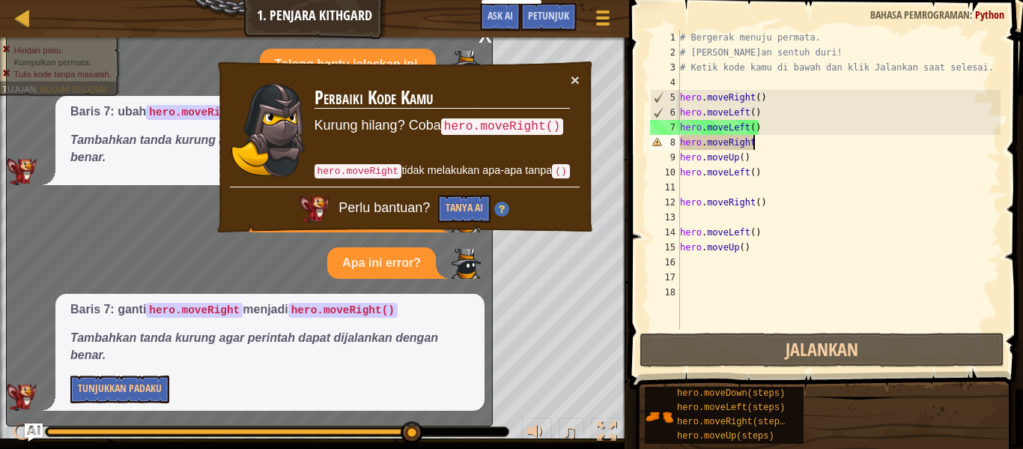
click at [769, 145] on div "# Bergerak menuju permata. # [PERSON_NAME]an sentuh duri! # Ketik kode kamu di …" at bounding box center [839, 195] width 324 height 330
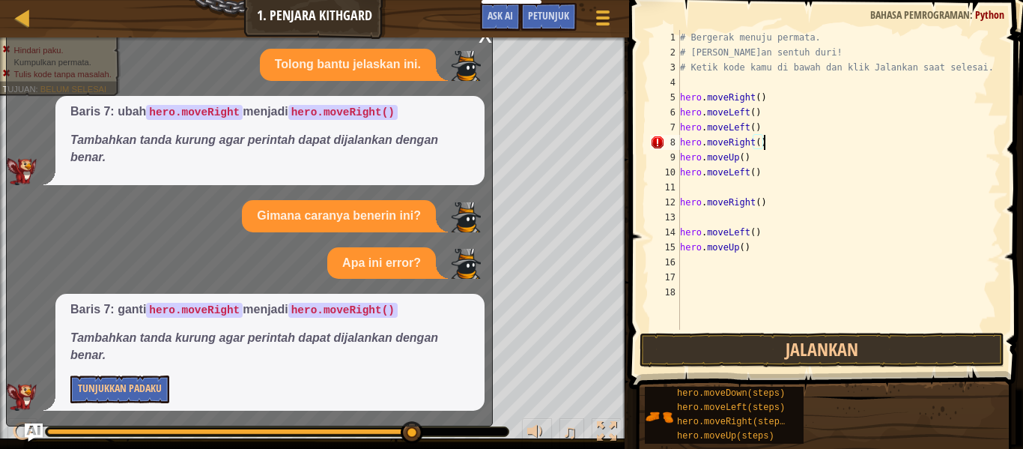
scroll to position [7, 11]
type textarea "hero.moveRight()"
click at [807, 350] on button "Jalankan" at bounding box center [822, 350] width 365 height 34
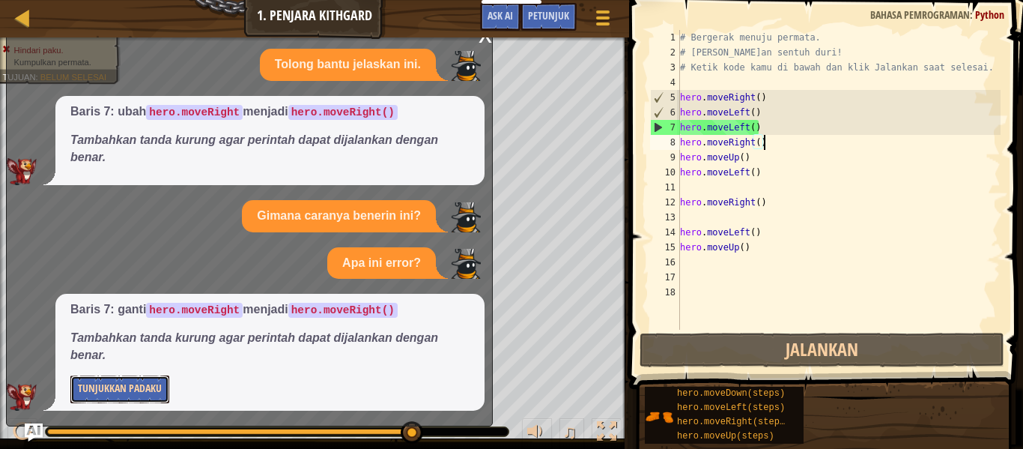
click at [137, 381] on button "Tunjukkan Padaku" at bounding box center [119, 389] width 99 height 28
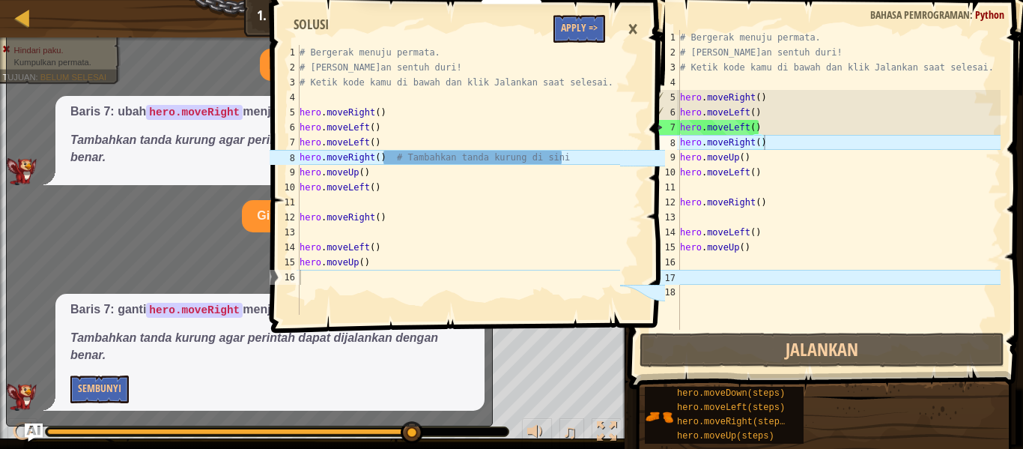
click at [552, 330] on span at bounding box center [470, 145] width 406 height 377
click at [626, 25] on div "×" at bounding box center [632, 29] width 25 height 34
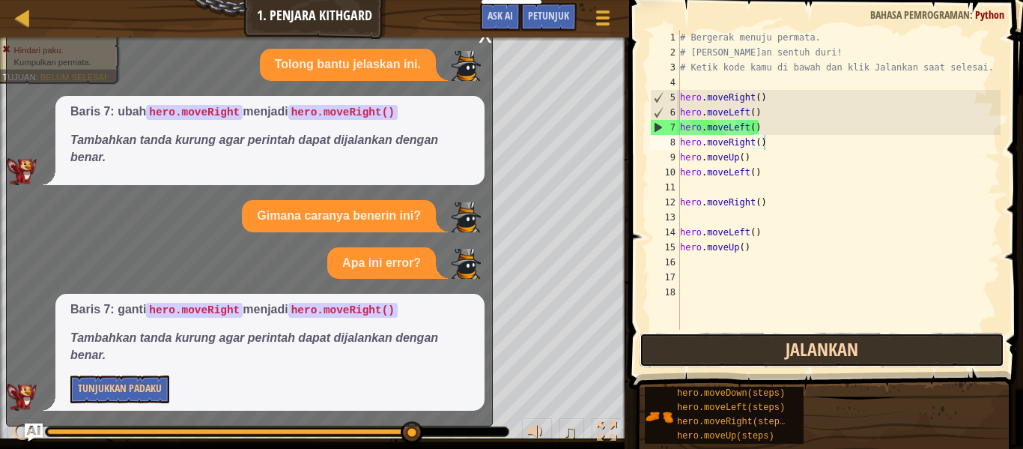
click at [775, 343] on button "Jalankan" at bounding box center [822, 350] width 365 height 34
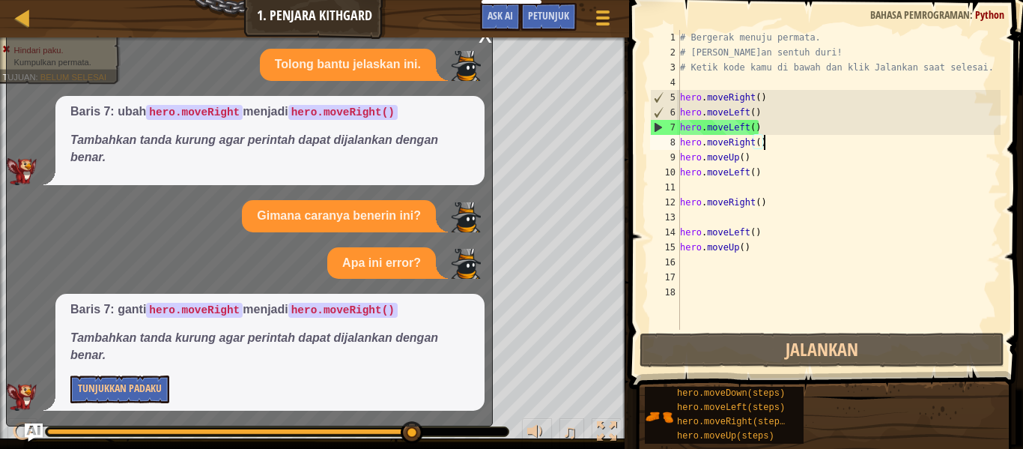
click at [482, 169] on div "Baris 7: ubah hero.moveRight menjadi hero.moveRight() Tambahkan tanda kurung ag…" at bounding box center [269, 140] width 429 height 89
click at [102, 387] on button "Tunjukkan Padaku" at bounding box center [119, 389] width 99 height 28
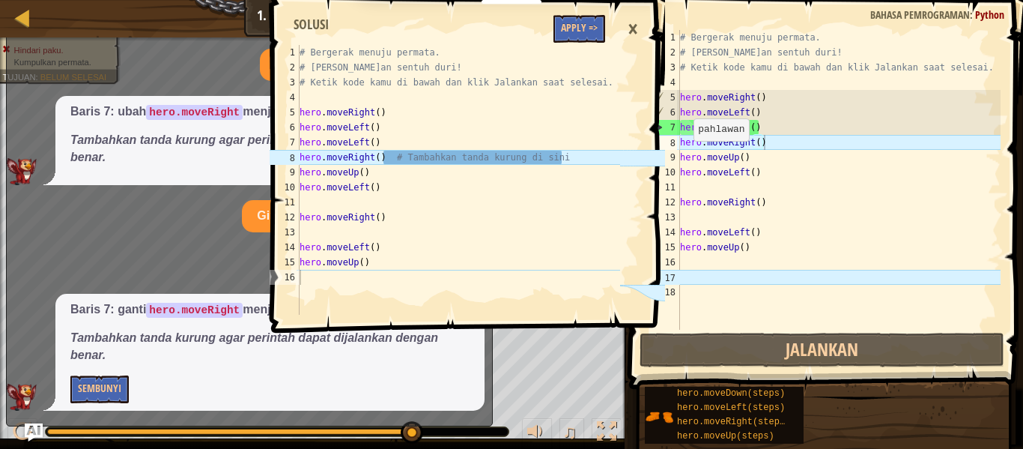
click at [565, 155] on div "# Bergerak menuju permata. # [PERSON_NAME]an sentuh duri! # Ketik kode kamu di …" at bounding box center [459, 195] width 324 height 300
type textarea "hero.moveRight() # Tambahkan tanda kurung di sini"
click at [802, 145] on div "# Bergerak menuju permata. # [PERSON_NAME]an sentuh duri! # Ketik kode kamu di …" at bounding box center [839, 195] width 324 height 330
click at [100, 390] on button "Sembunyi" at bounding box center [99, 389] width 58 height 28
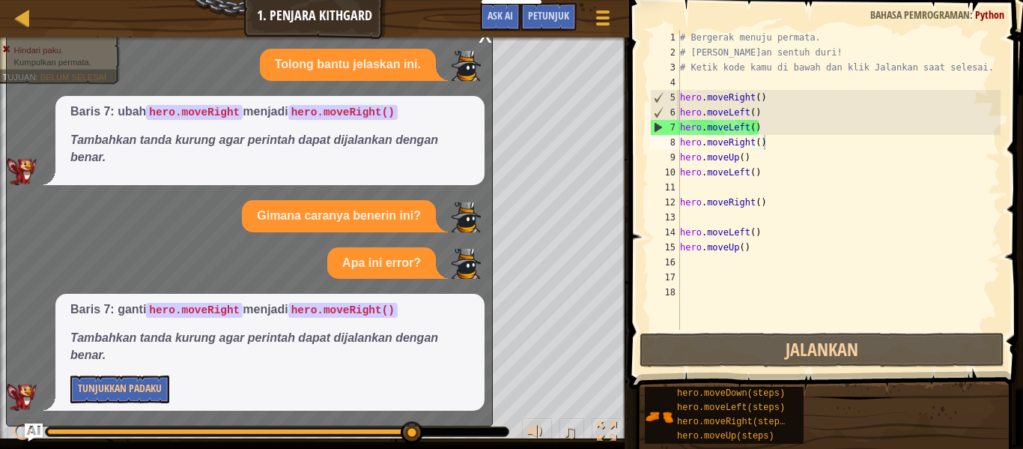
click at [772, 144] on div "# Bergerak menuju permata. # [PERSON_NAME]an sentuh duri! # Ketik kode kamu di …" at bounding box center [839, 195] width 324 height 330
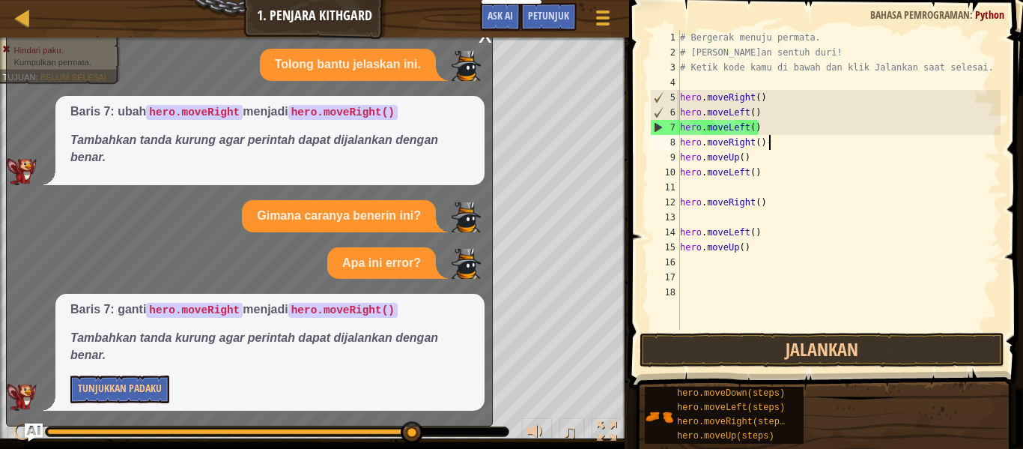
scroll to position [7, 12]
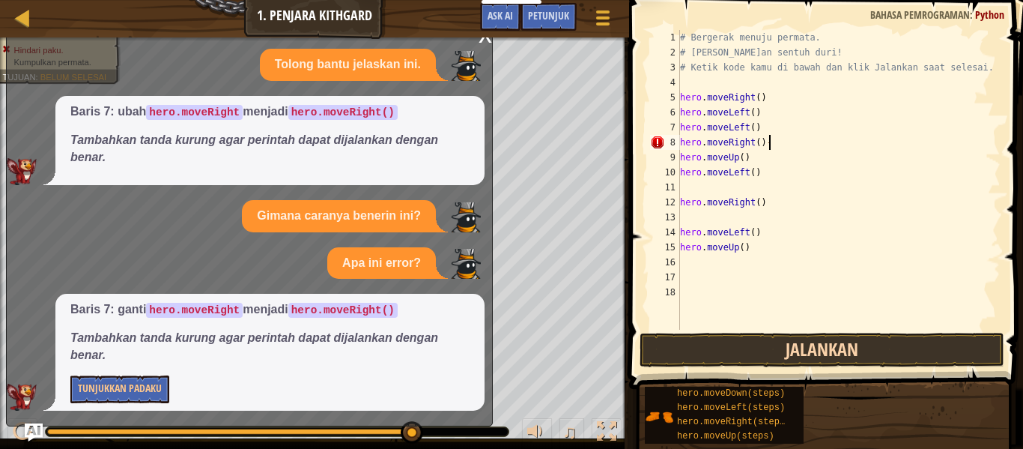
type textarea "hero.moveRight()-"
click at [814, 345] on button "Jalankan" at bounding box center [822, 350] width 365 height 34
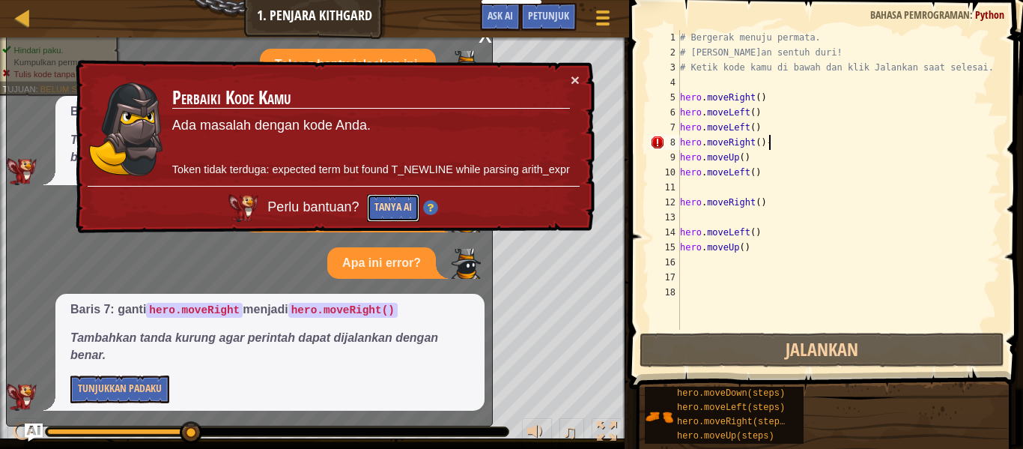
click at [387, 209] on button "Tanya AI" at bounding box center [393, 208] width 52 height 28
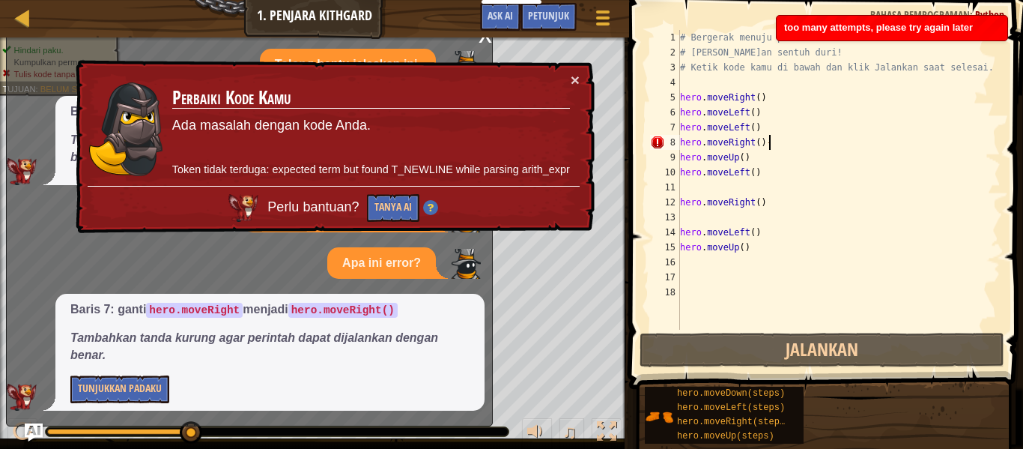
click at [394, 178] on td "Perbaiki Kode Kamu Ada masalah dengan kode Anda. Token tidak terduga: expected …" at bounding box center [371, 129] width 399 height 114
click at [396, 202] on button "Tanya AI" at bounding box center [393, 208] width 52 height 28
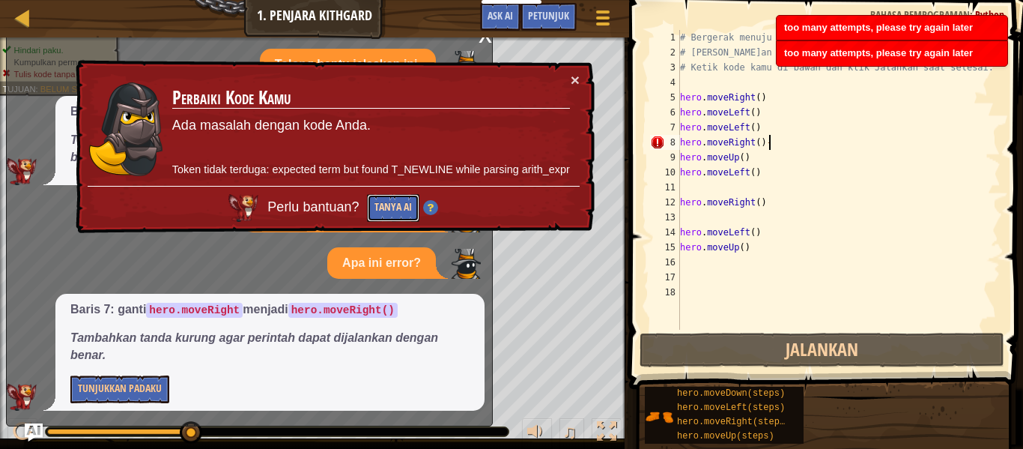
click at [396, 202] on button "Tanya AI" at bounding box center [393, 208] width 52 height 28
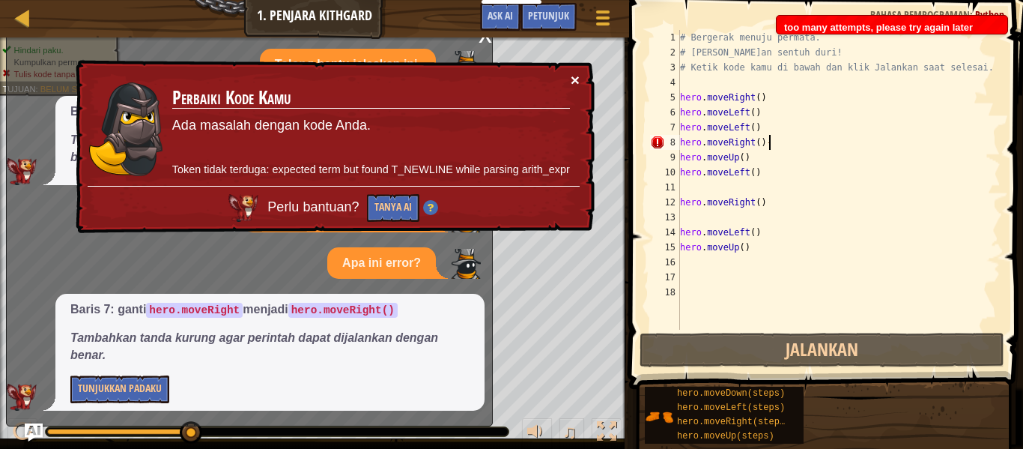
click at [578, 78] on button "×" at bounding box center [575, 80] width 9 height 16
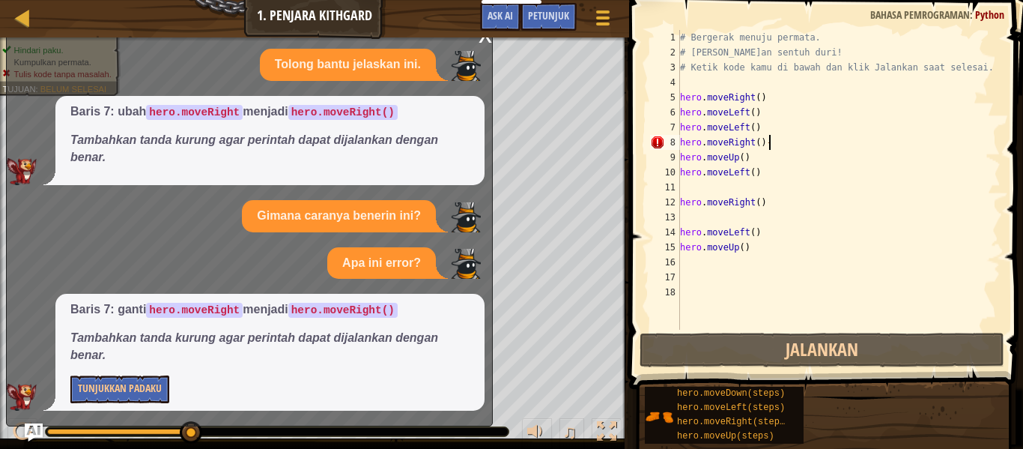
click at [360, 284] on div "Tolong bantu jelaskan ini. Baris 7: ubah hero.moveRight menjadi hero.moveRight(…" at bounding box center [246, 230] width 478 height 362
click at [34, 434] on img "Ask AI" at bounding box center [33, 431] width 19 height 19
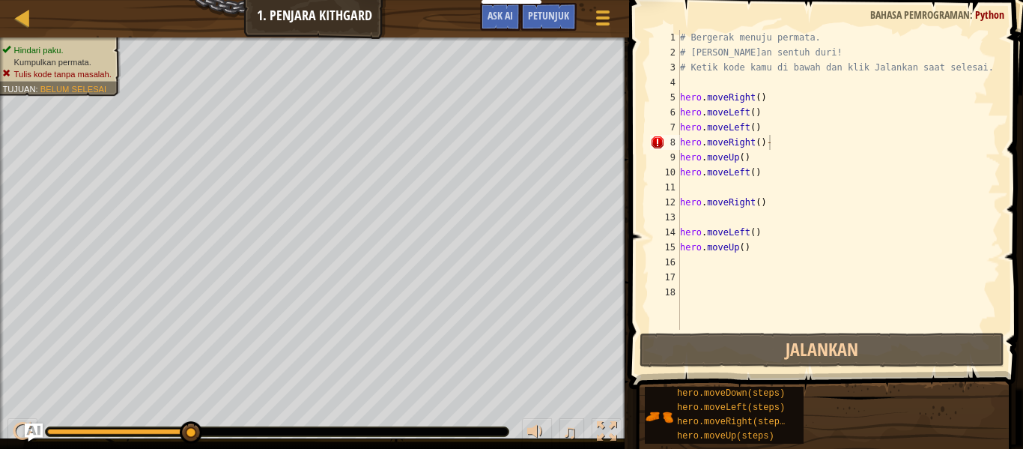
click at [775, 131] on div "# Bergerak menuju permata. # [PERSON_NAME]an sentuh duri! # Ketik kode kamu di …" at bounding box center [839, 195] width 324 height 330
click at [774, 143] on div "# Bergerak menuju permata. # [PERSON_NAME]an sentuh duri! # Ketik kode kamu di …" at bounding box center [839, 195] width 324 height 330
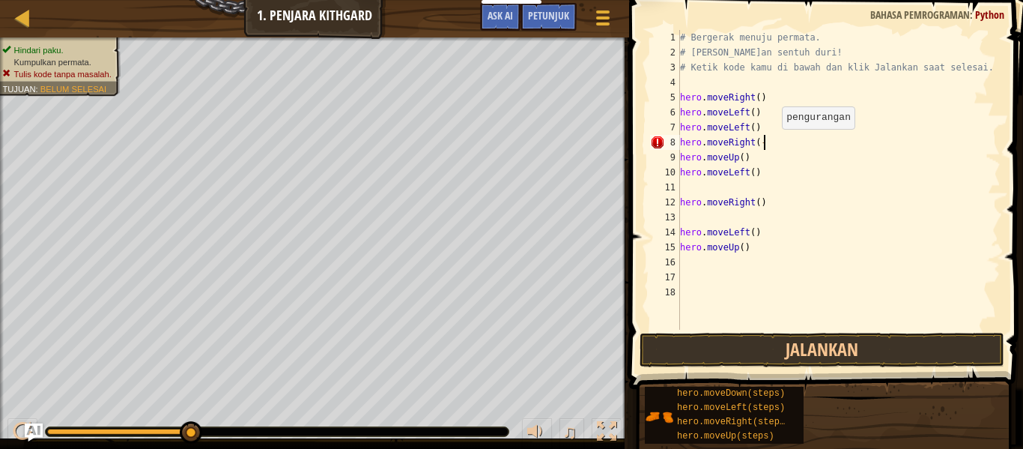
scroll to position [7, 12]
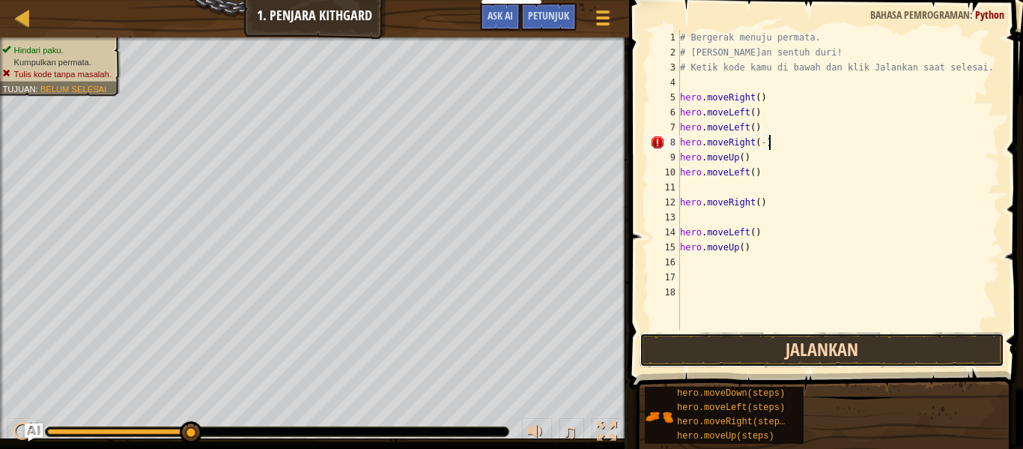
click at [793, 343] on button "Jalankan" at bounding box center [822, 350] width 365 height 34
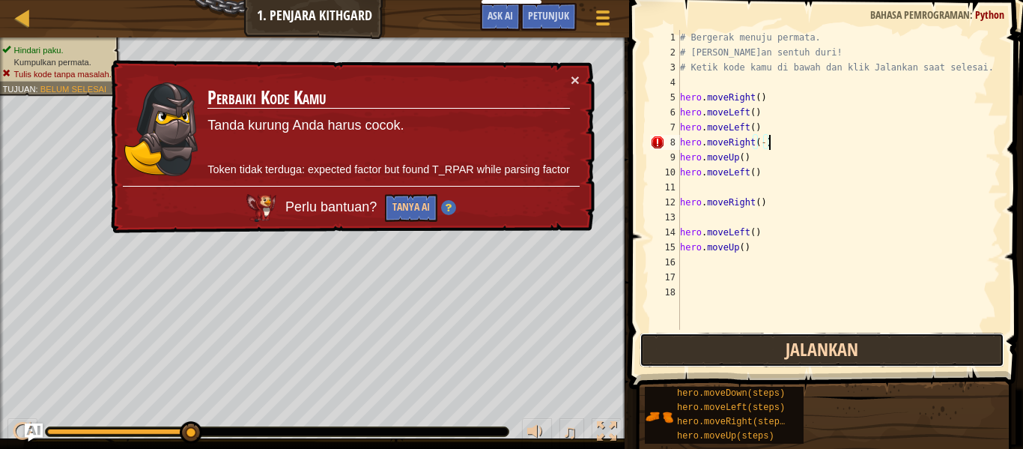
click at [793, 343] on button "Jalankan" at bounding box center [822, 350] width 365 height 34
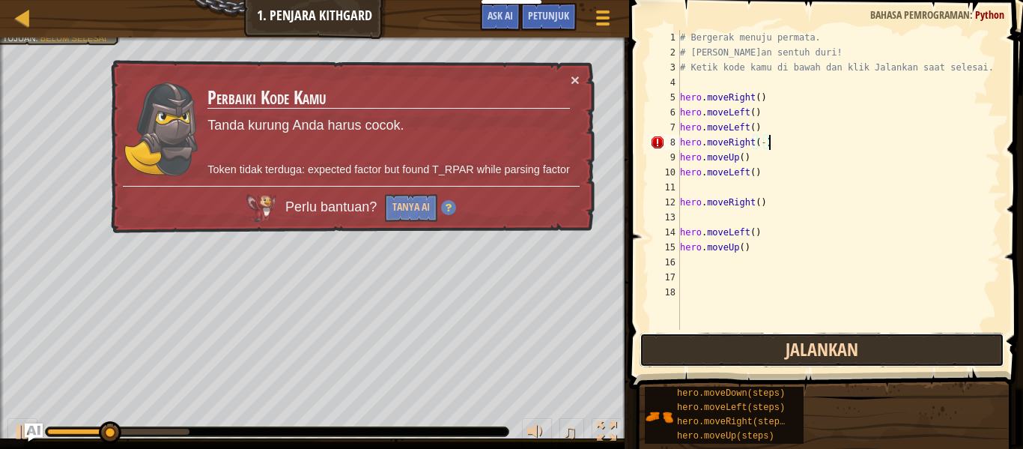
click at [793, 343] on button "Jalankan" at bounding box center [822, 350] width 365 height 34
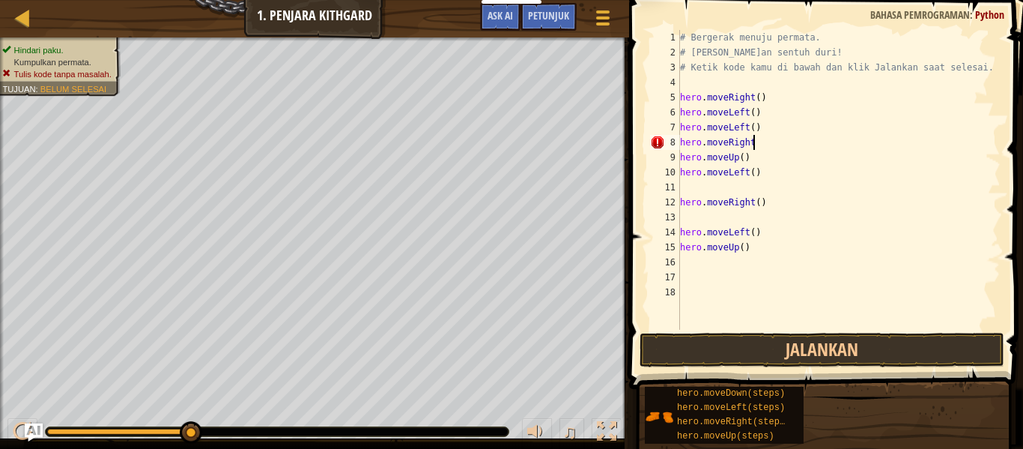
scroll to position [7, 10]
click at [738, 342] on button "Jalankan" at bounding box center [822, 350] width 365 height 34
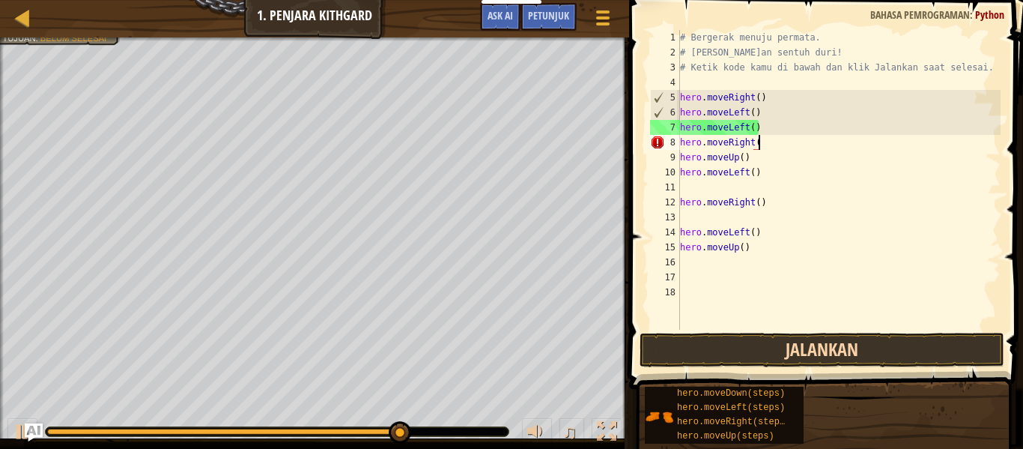
scroll to position [7, 11]
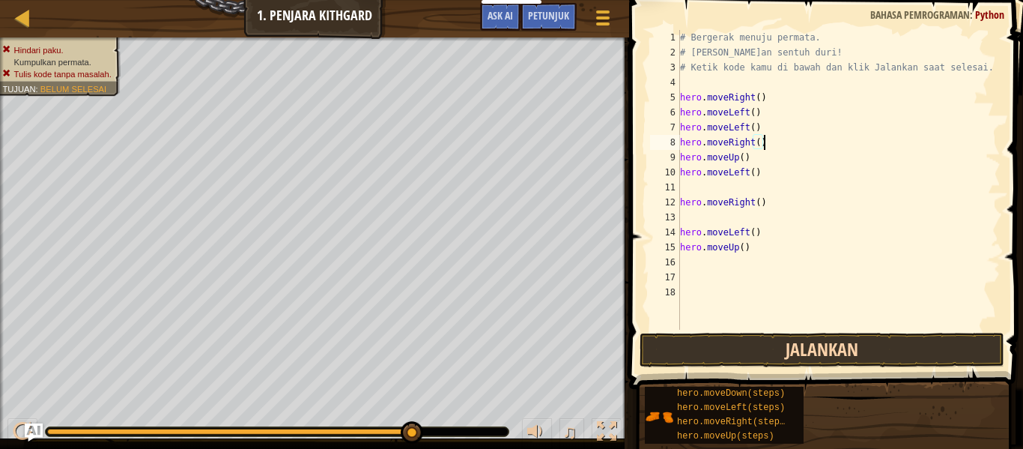
type textarea "hero.moveRight()"
click at [820, 352] on button "Jalankan" at bounding box center [822, 350] width 365 height 34
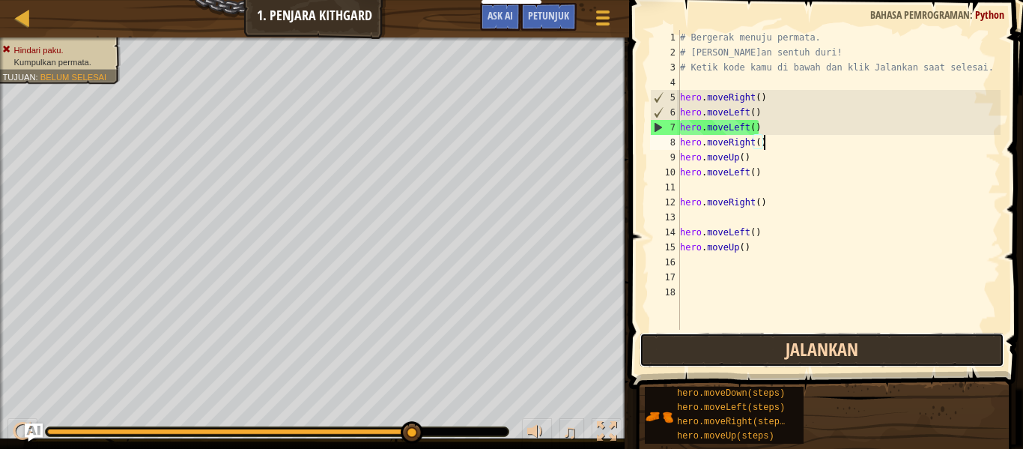
click at [837, 344] on button "Jalankan" at bounding box center [822, 350] width 365 height 34
click at [784, 363] on button "Jalankan" at bounding box center [822, 350] width 365 height 34
click at [789, 354] on button "Jalankan" at bounding box center [822, 350] width 365 height 34
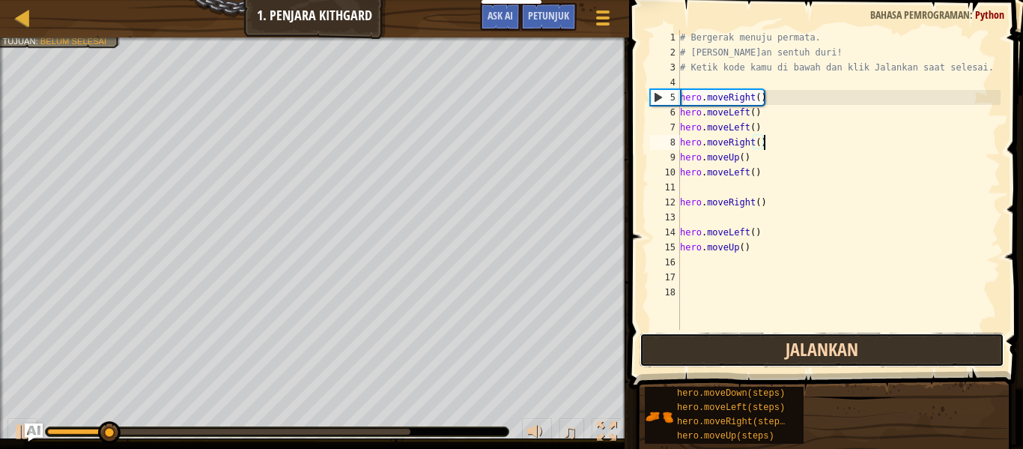
click at [789, 354] on button "Jalankan" at bounding box center [822, 350] width 365 height 34
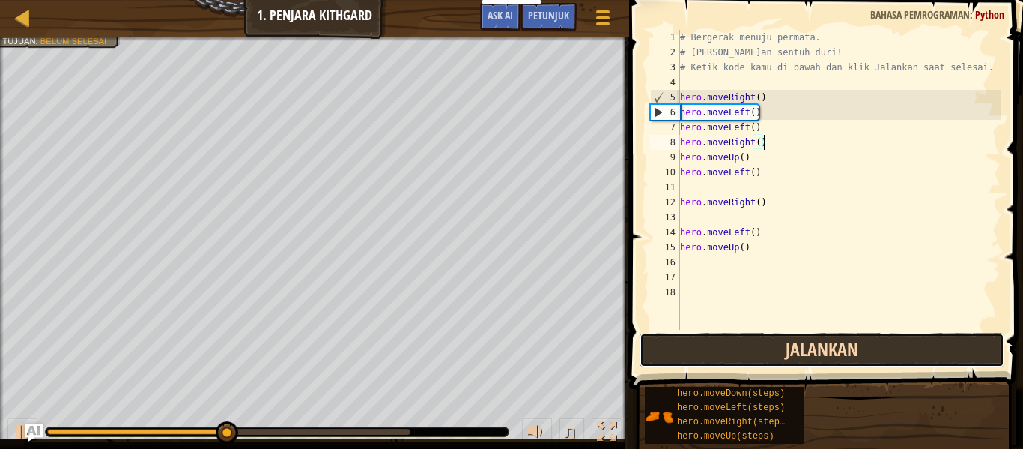
click at [789, 354] on button "Jalankan" at bounding box center [822, 350] width 365 height 34
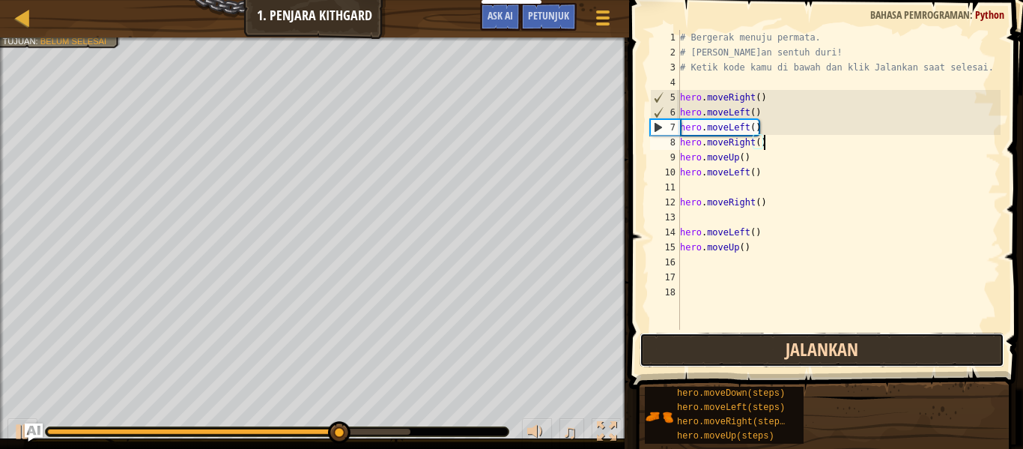
click at [789, 354] on button "Jalankan" at bounding box center [822, 350] width 365 height 34
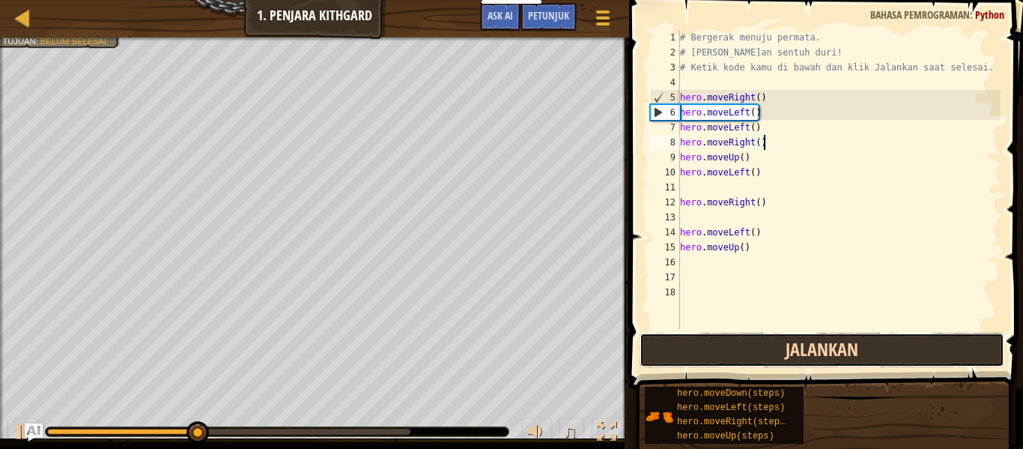
click at [789, 354] on button "Jalankan" at bounding box center [822, 350] width 365 height 34
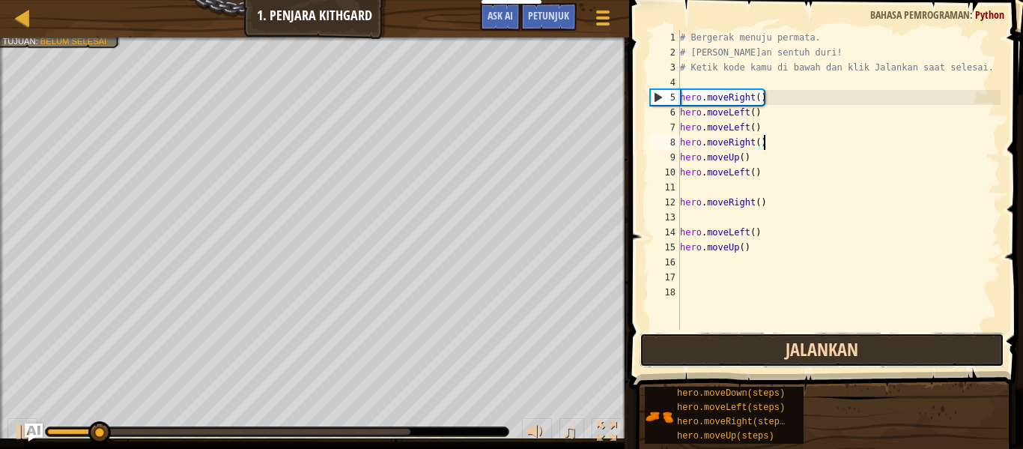
click at [789, 354] on button "Jalankan" at bounding box center [822, 350] width 365 height 34
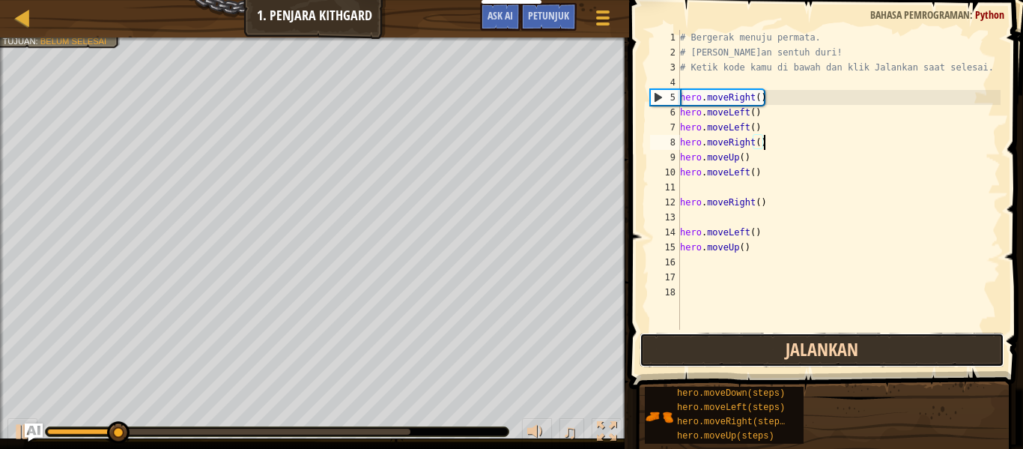
click at [789, 354] on button "Jalankan" at bounding box center [822, 350] width 365 height 34
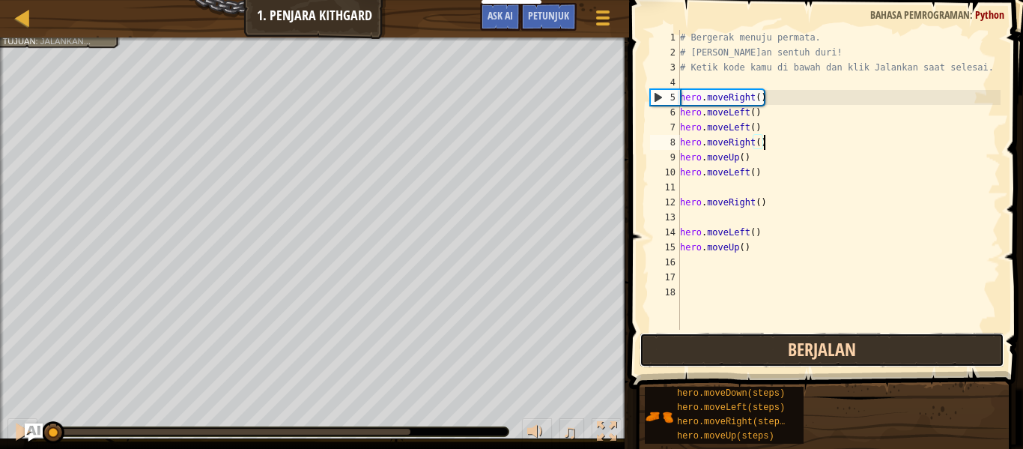
click at [789, 354] on button "Berjalan" at bounding box center [822, 350] width 365 height 34
click at [789, 354] on button "Jalankan" at bounding box center [822, 350] width 365 height 34
click at [799, 351] on button "Jalankan" at bounding box center [822, 350] width 365 height 34
click at [799, 351] on button "Berjalan" at bounding box center [822, 350] width 365 height 34
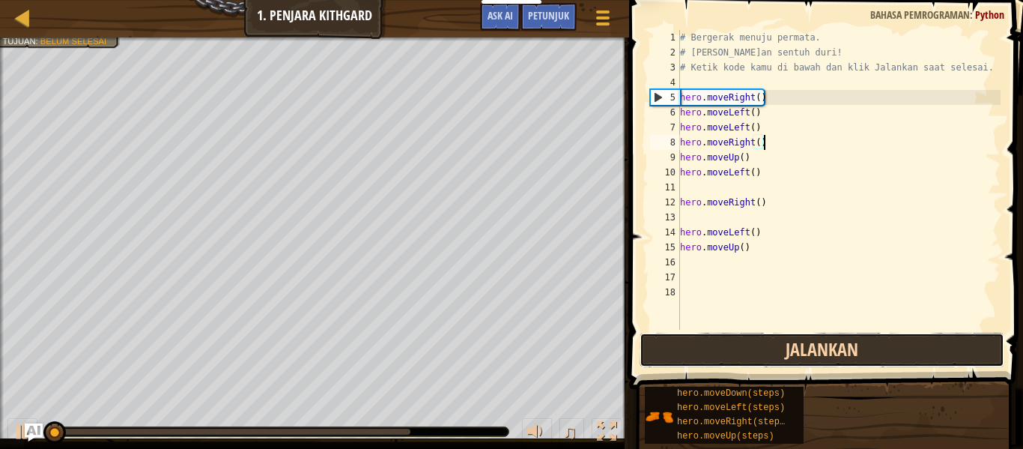
click at [799, 351] on button "Jalankan" at bounding box center [822, 350] width 365 height 34
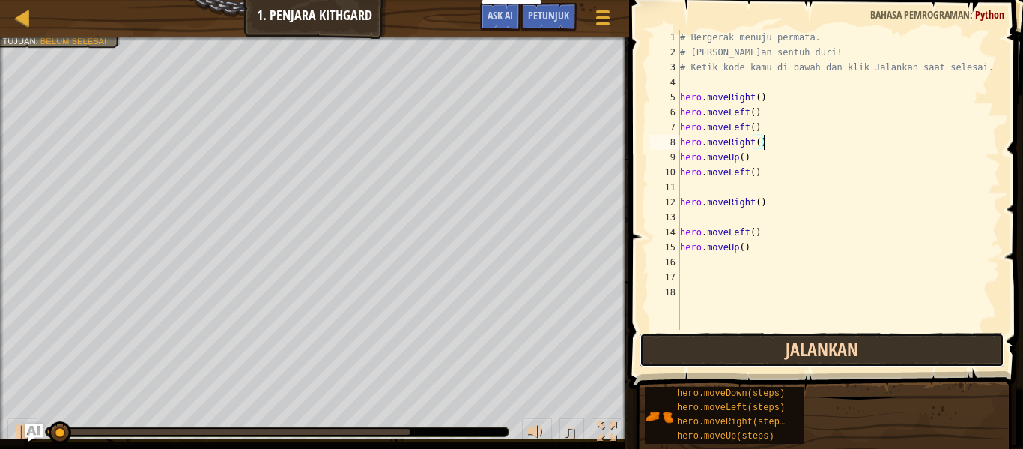
click at [799, 351] on button "Jalankan" at bounding box center [822, 350] width 365 height 34
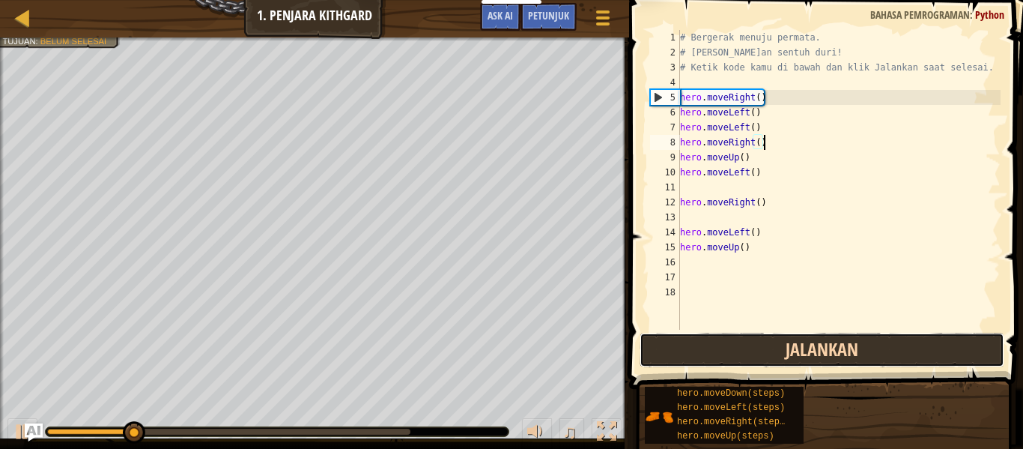
click at [799, 351] on button "Jalankan" at bounding box center [822, 350] width 365 height 34
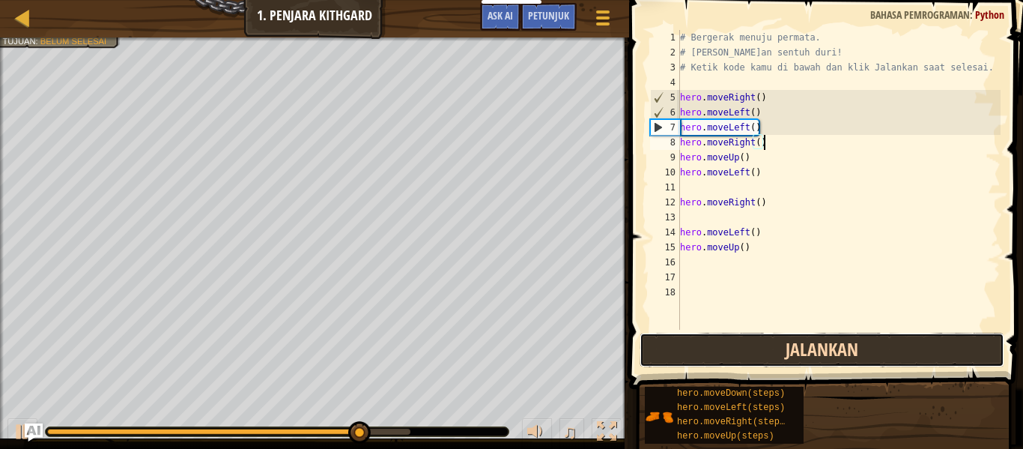
click at [795, 349] on button "Jalankan" at bounding box center [822, 350] width 365 height 34
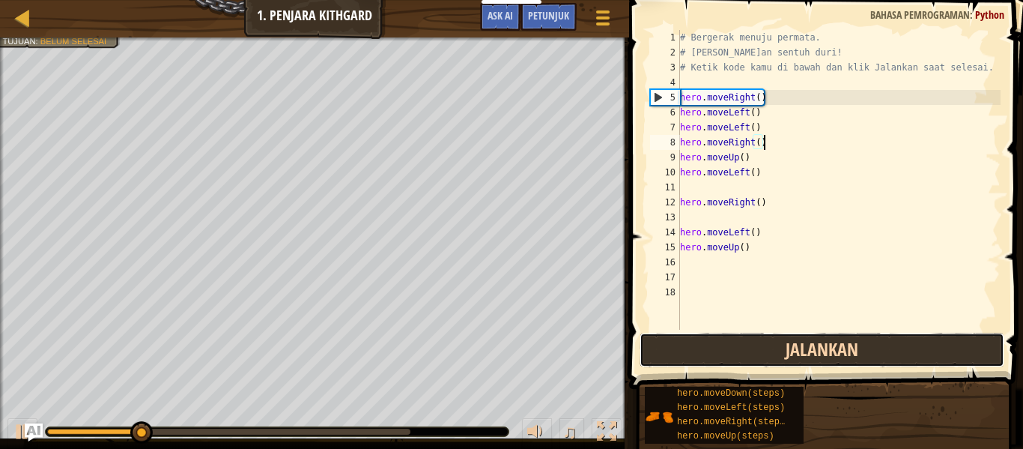
click at [795, 349] on button "Jalankan" at bounding box center [822, 350] width 365 height 34
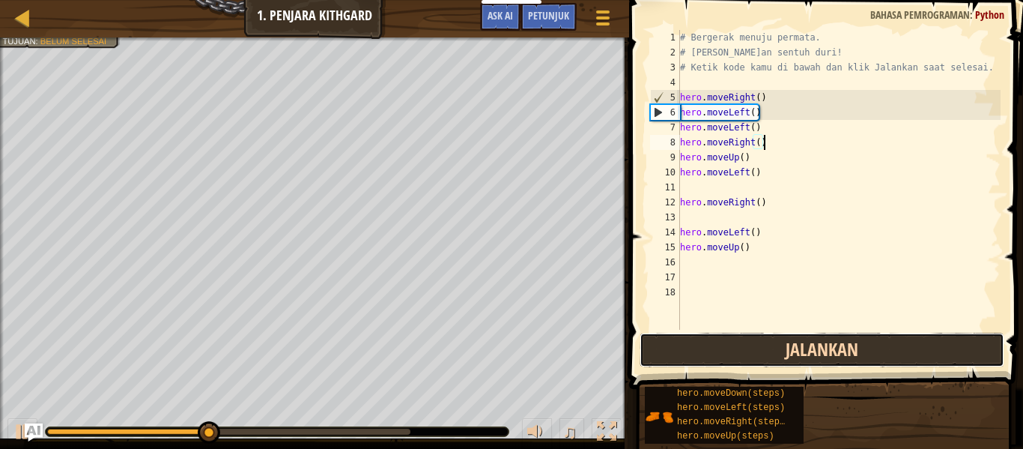
click at [795, 349] on button "Jalankan" at bounding box center [822, 350] width 365 height 34
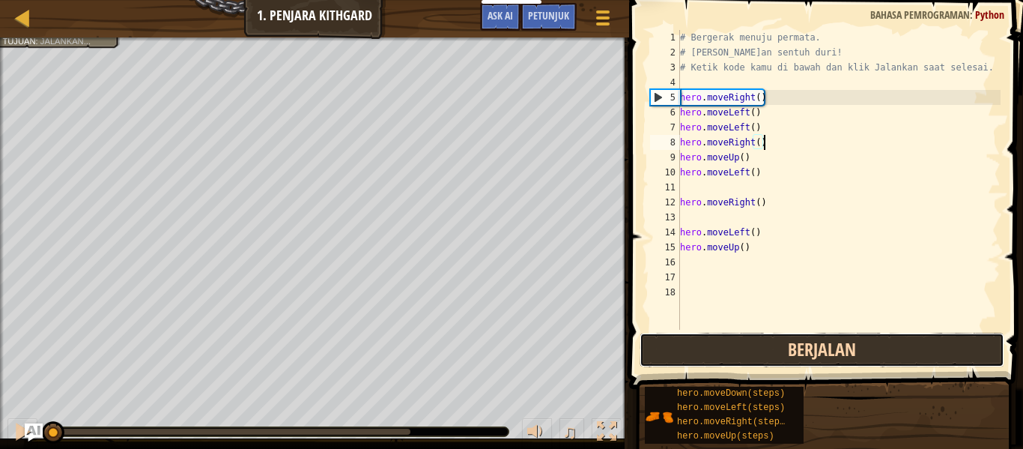
click at [795, 349] on button "Berjalan" at bounding box center [822, 350] width 365 height 34
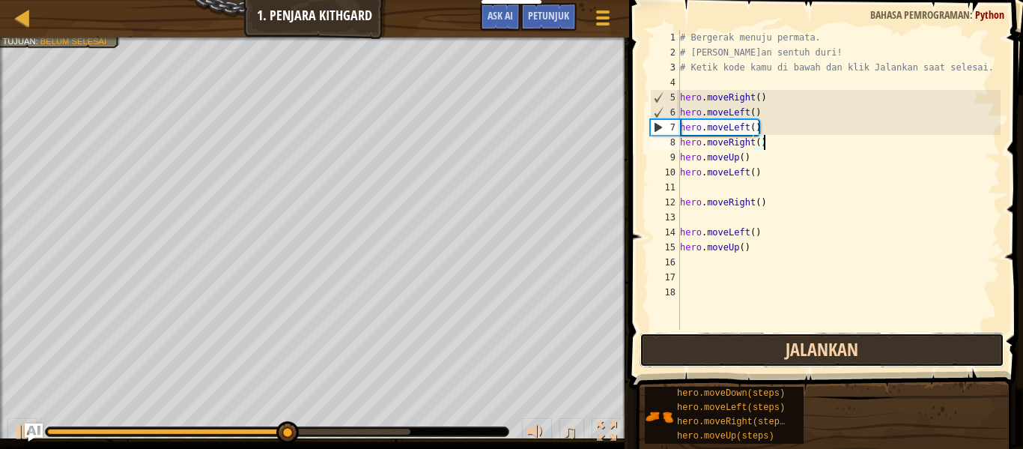
click at [801, 345] on button "Jalankan" at bounding box center [822, 350] width 365 height 34
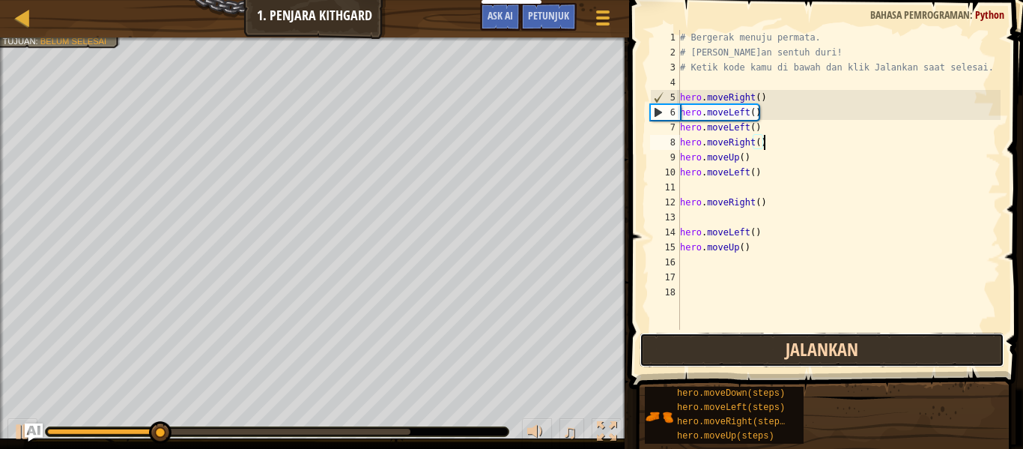
click at [801, 345] on button "Jalankan" at bounding box center [822, 350] width 365 height 34
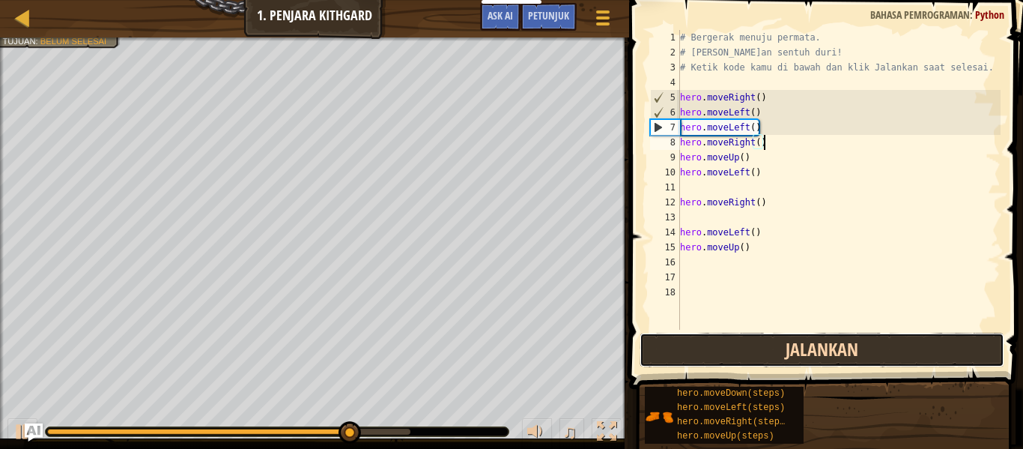
click at [801, 345] on button "Jalankan" at bounding box center [822, 350] width 365 height 34
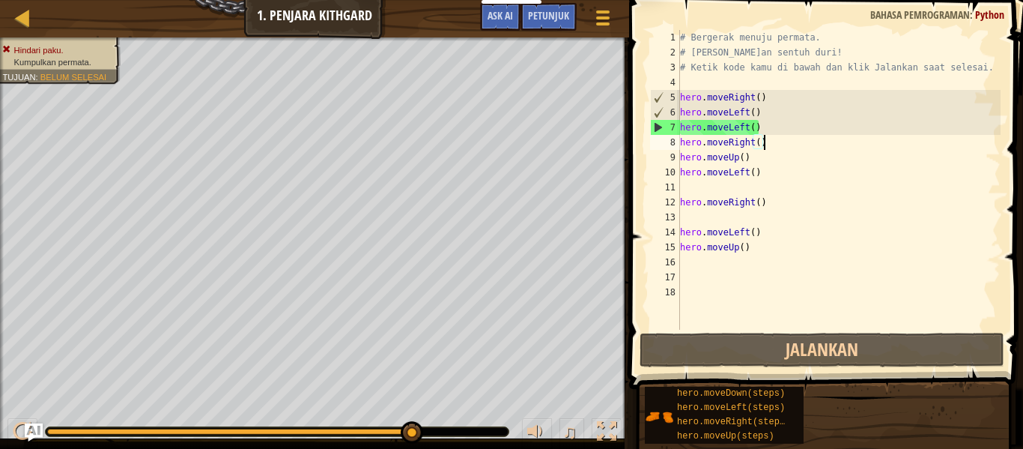
click at [682, 186] on div "# Bergerak menuju permata. # [PERSON_NAME]an sentuh duri! # Ketik kode kamu di …" at bounding box center [839, 195] width 324 height 330
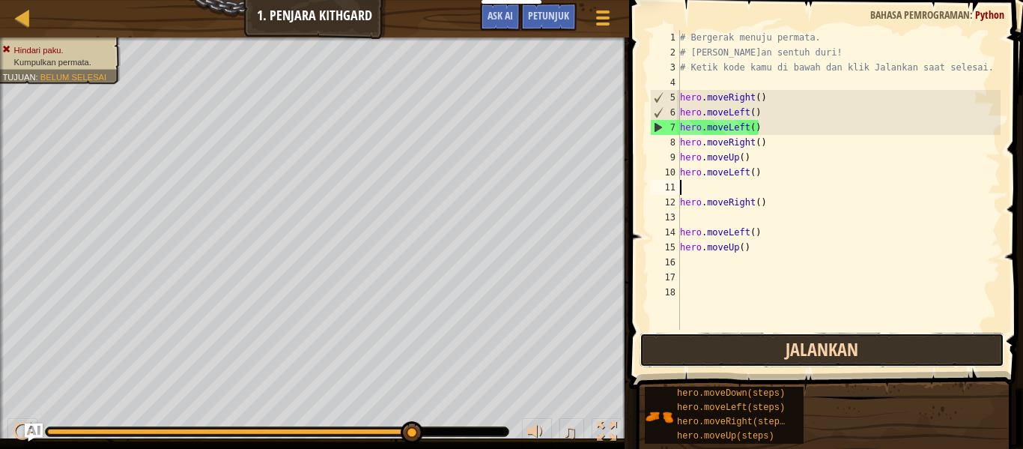
click at [822, 336] on button "Jalankan" at bounding box center [822, 350] width 365 height 34
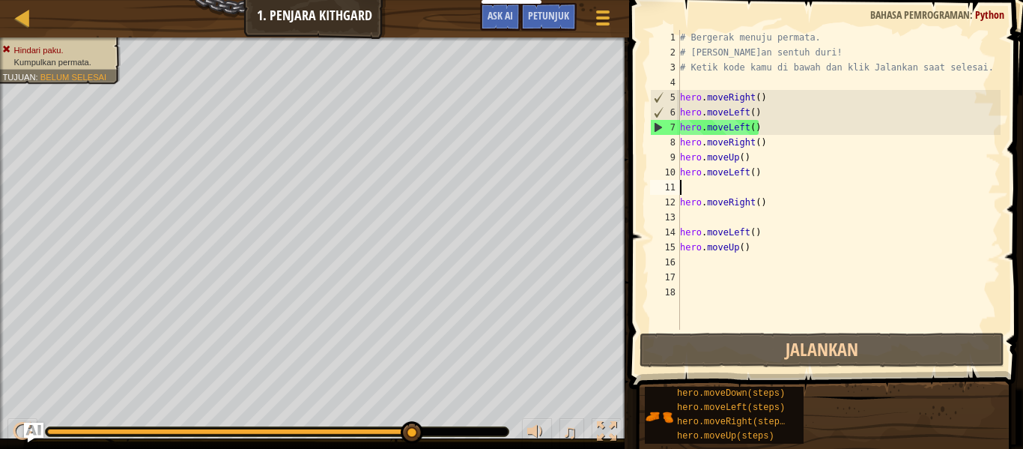
click at [31, 426] on img "Ask AI" at bounding box center [33, 431] width 19 height 19
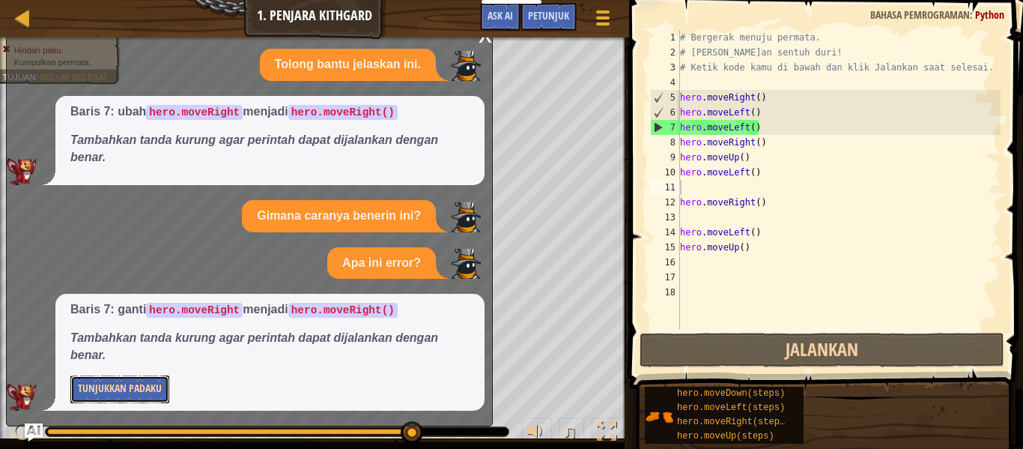
click at [119, 395] on button "Tunjukkan Padaku" at bounding box center [119, 389] width 99 height 28
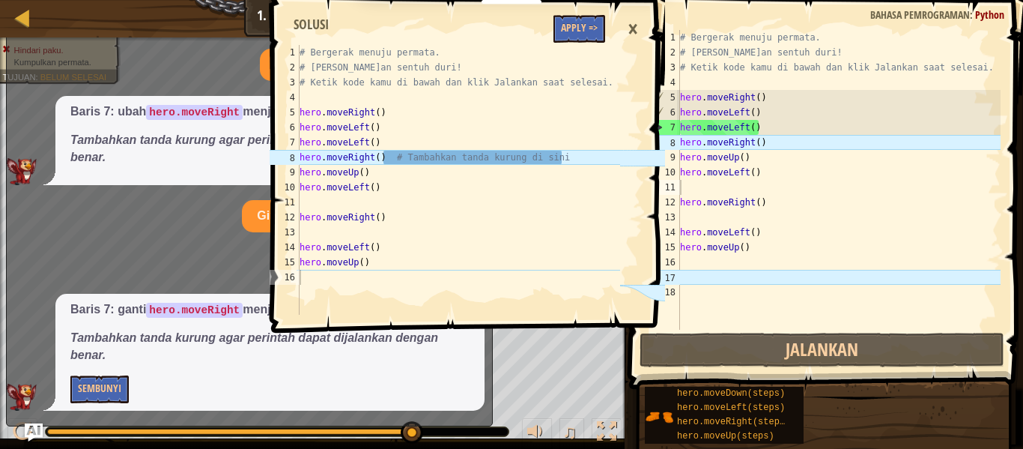
click at [441, 154] on div "# Bergerak menuju permata. # [PERSON_NAME]an sentuh duri! # Ketik kode kamu di …" at bounding box center [459, 195] width 324 height 300
click at [335, 212] on div "# Bergerak menuju permata. # [PERSON_NAME]an sentuh duri! # Ketik kode kamu di …" at bounding box center [459, 195] width 324 height 300
click at [327, 120] on div "# Bergerak menuju permata. # [PERSON_NAME]an sentuh duri! # Ketik kode kamu di …" at bounding box center [459, 195] width 324 height 300
click at [419, 163] on div "# Bergerak menuju permata. # [PERSON_NAME]an sentuh duri! # Ketik kode kamu di …" at bounding box center [459, 195] width 324 height 300
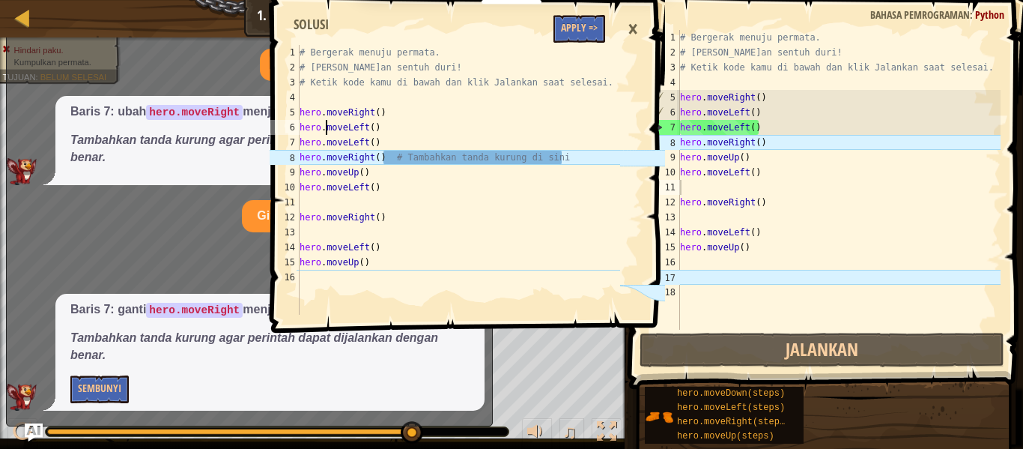
type textarea "hero.moveRight() # Tambahkan tanda kurung di sini"
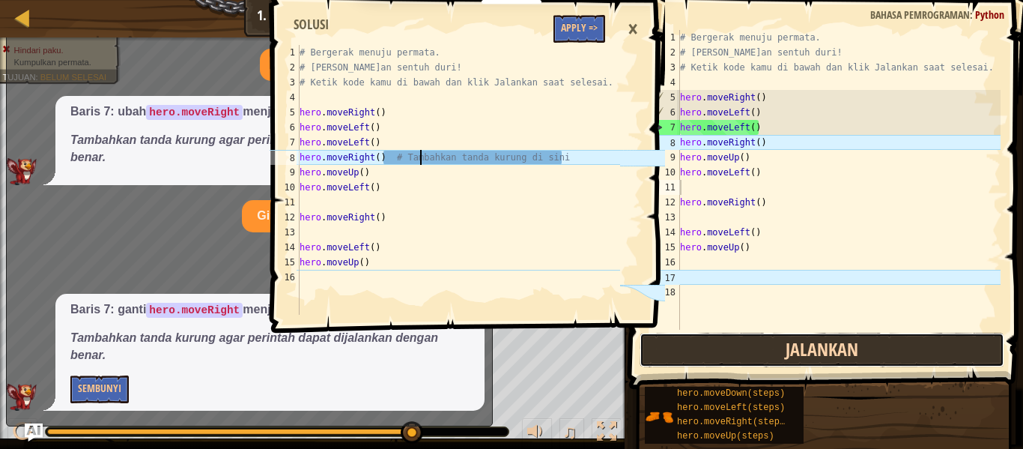
click at [785, 357] on button "Jalankan" at bounding box center [822, 350] width 365 height 34
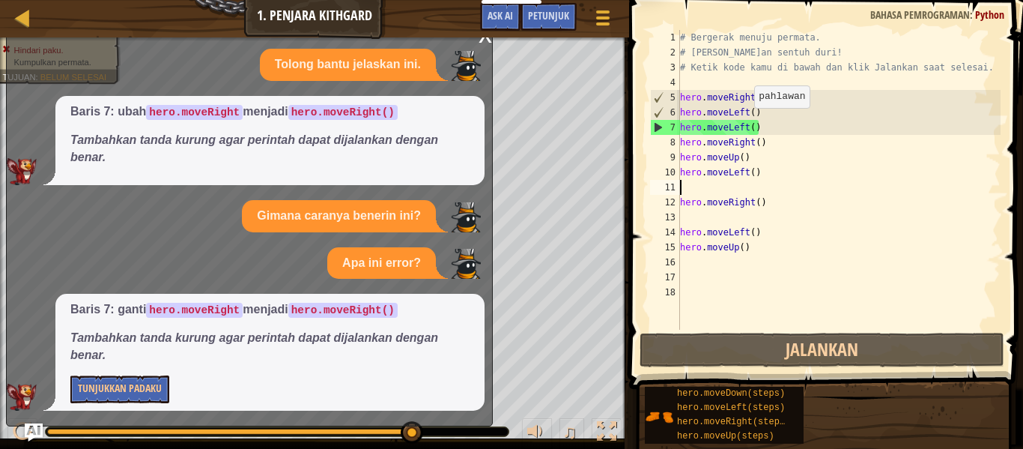
click at [746, 122] on div "# Bergerak menuju permata. # [PERSON_NAME]an sentuh duri! # Ketik kode kamu di …" at bounding box center [839, 195] width 324 height 330
type textarea "hero.moveLeft()"
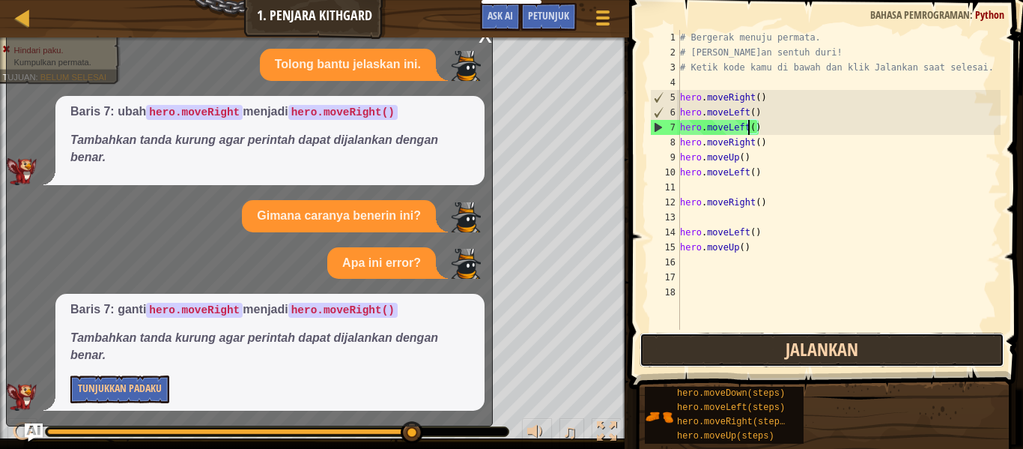
click at [755, 353] on button "Jalankan" at bounding box center [822, 350] width 365 height 34
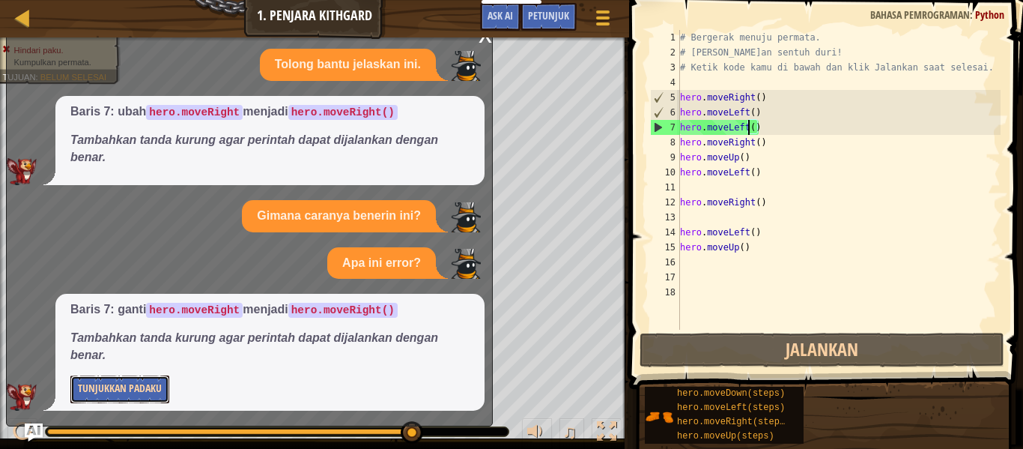
click at [112, 387] on button "Tunjukkan Padaku" at bounding box center [119, 389] width 99 height 28
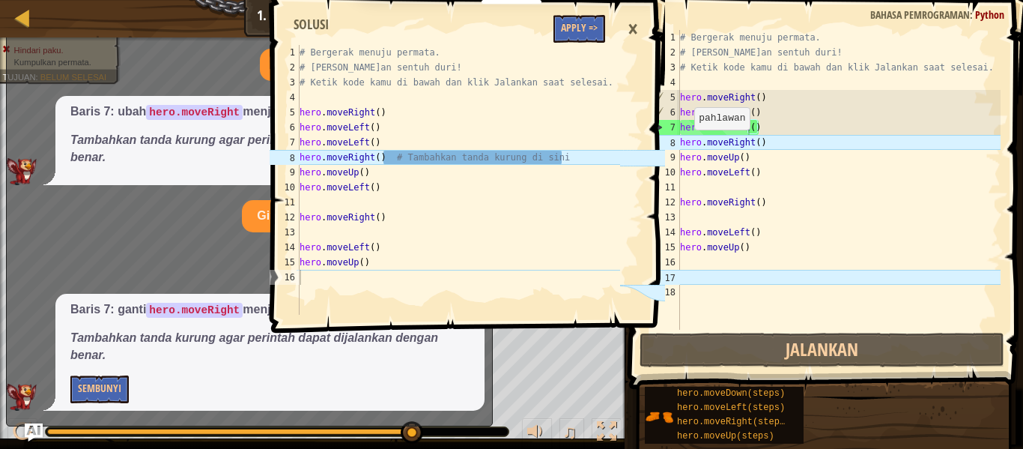
click at [558, 170] on div "# Bergerak menuju permata. # [PERSON_NAME]an sentuh duri! # Ketik kode kamu di …" at bounding box center [459, 195] width 324 height 300
click at [558, 170] on div "# Bergerak menuju permata. # [PERSON_NAME]an sentuh duri! # Ketik kode kamu di …" at bounding box center [459, 180] width 324 height 270
click at [558, 170] on div "# Bergerak menuju permata. # [PERSON_NAME]an sentuh duri! # Ketik kode kamu di …" at bounding box center [459, 195] width 324 height 300
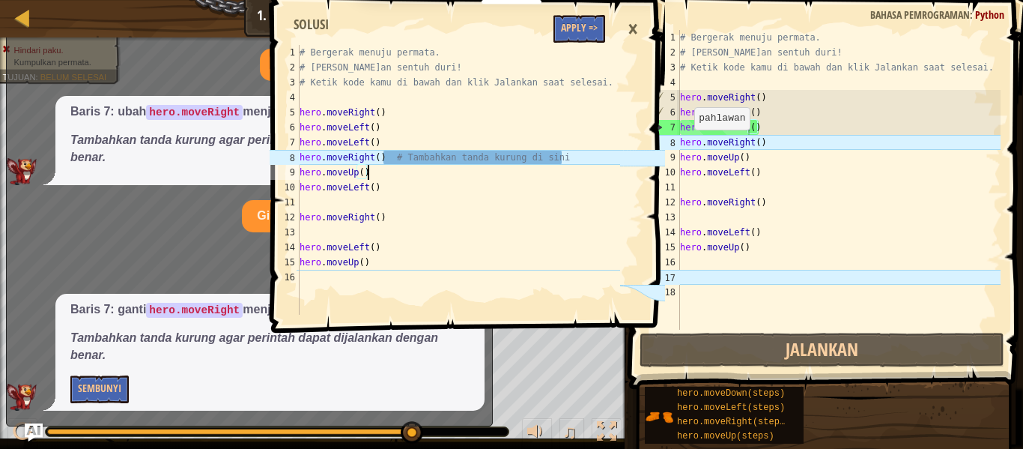
click at [559, 154] on div "# Bergerak menuju permata. # [PERSON_NAME]an sentuh duri! # Ketik kode kamu di …" at bounding box center [459, 195] width 324 height 300
type textarea "hero.moveRight() # Tambahkan tanda kurung di sini"
click at [559, 154] on div "# Bergerak menuju permata. # [PERSON_NAME]an sentuh duri! # Ketik kode kamu di …" at bounding box center [459, 195] width 324 height 300
click at [524, 103] on div "# Bergerak menuju permata. # [PERSON_NAME]an sentuh duri! # Ketik kode kamu di …" at bounding box center [459, 195] width 324 height 300
click at [491, 168] on div "# Bergerak menuju permata. # [PERSON_NAME]an sentuh duri! # Ketik kode kamu di …" at bounding box center [459, 195] width 324 height 300
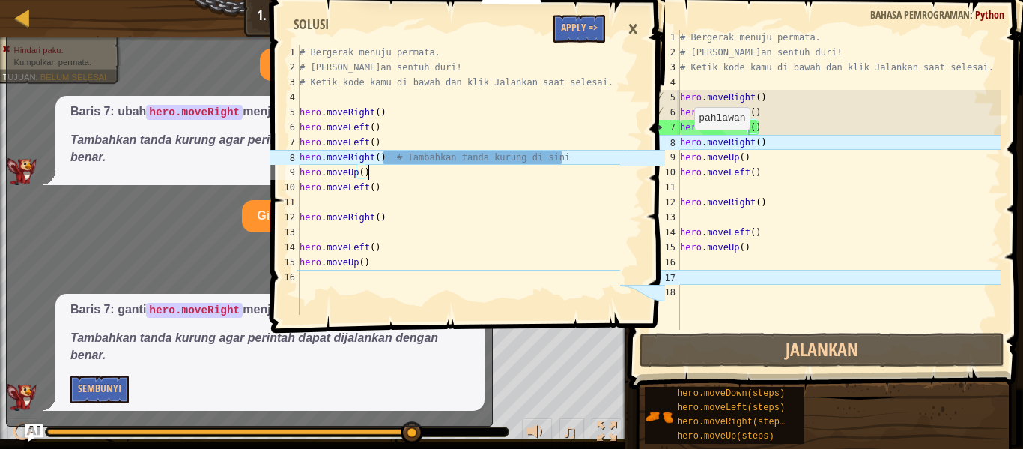
click at [491, 160] on div "# Bergerak menuju permata. # [PERSON_NAME]an sentuh duri! # Ketik kode kamu di …" at bounding box center [459, 195] width 324 height 300
type textarea "hero.moveRight() # Tambahkan tanda kurung di sini"
click at [768, 145] on div "# Bergerak menuju permata. # [PERSON_NAME]an sentuh duri! # Ketik kode kamu di …" at bounding box center [839, 195] width 324 height 330
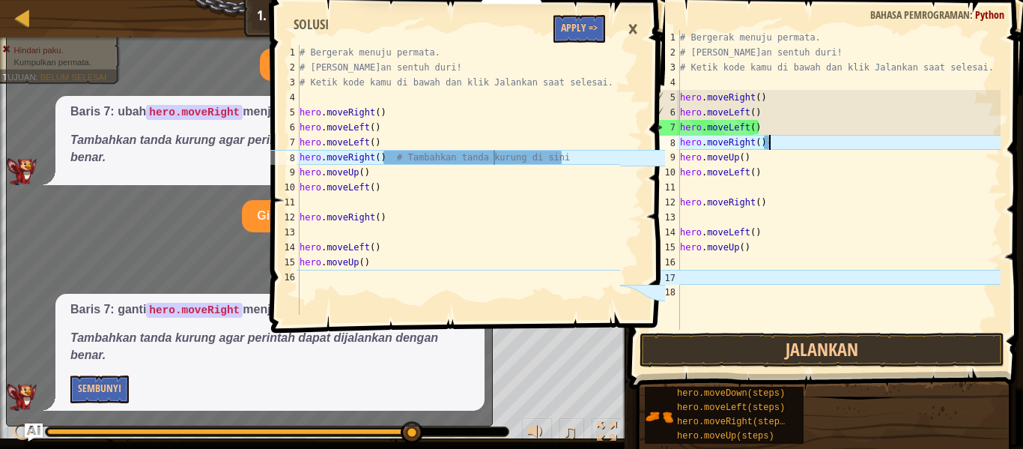
scroll to position [7, 12]
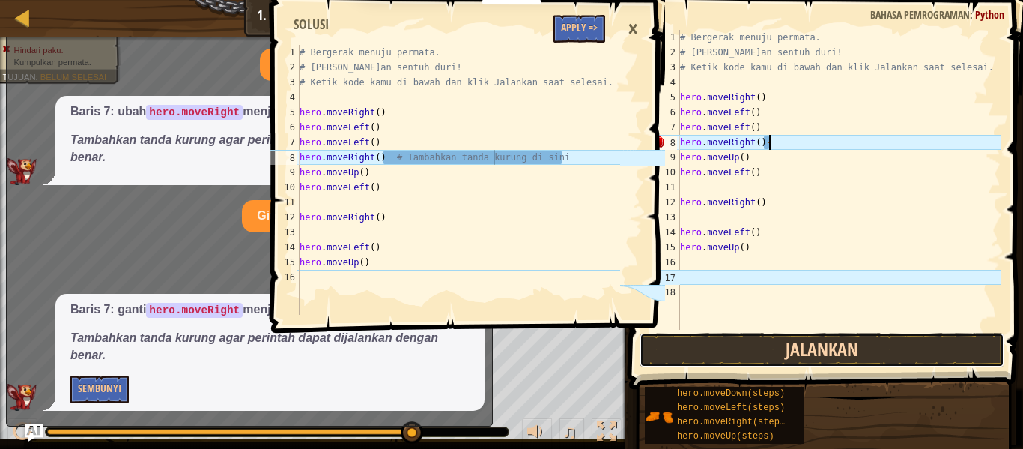
click at [796, 354] on button "Jalankan" at bounding box center [822, 350] width 365 height 34
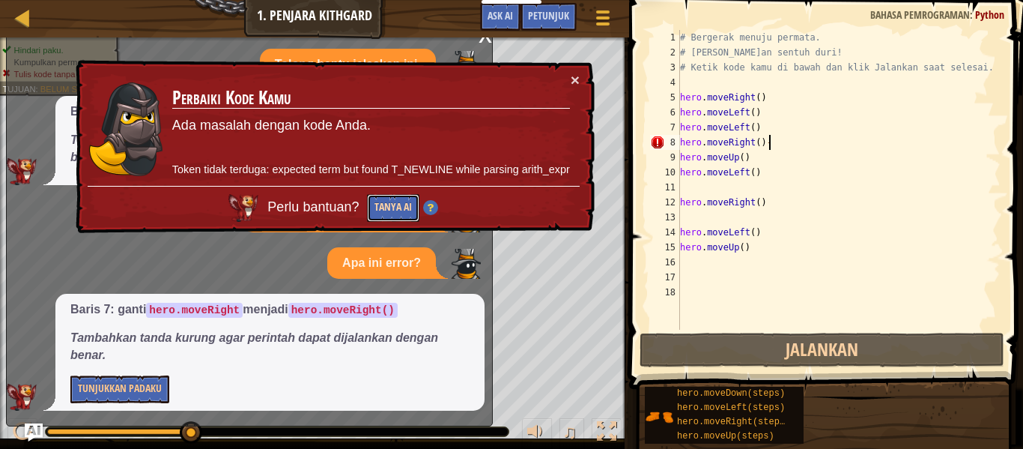
click at [373, 196] on button "Tanya AI" at bounding box center [393, 208] width 52 height 28
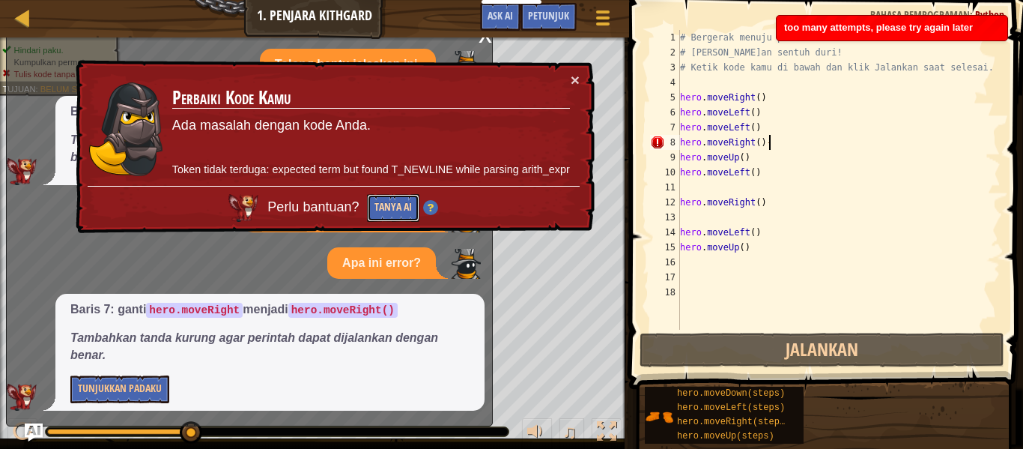
click at [373, 196] on button "Tanya AI" at bounding box center [393, 208] width 52 height 28
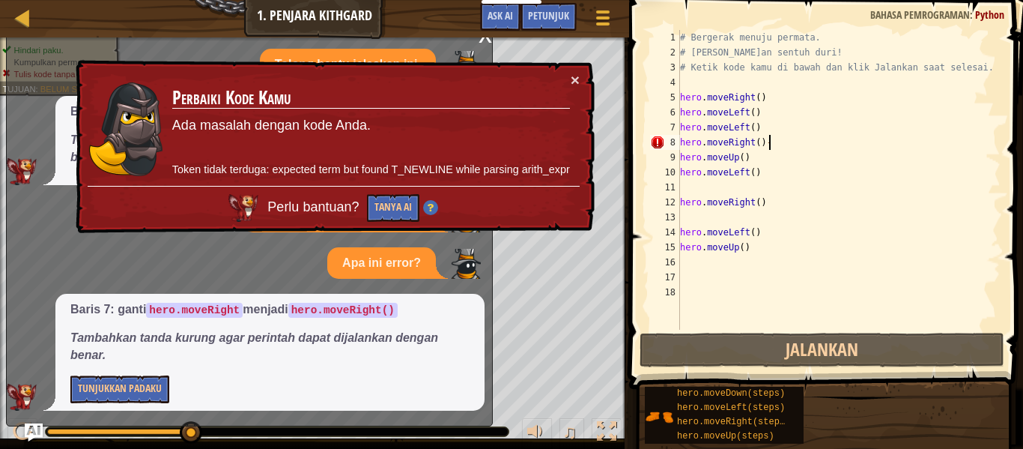
scroll to position [7, 11]
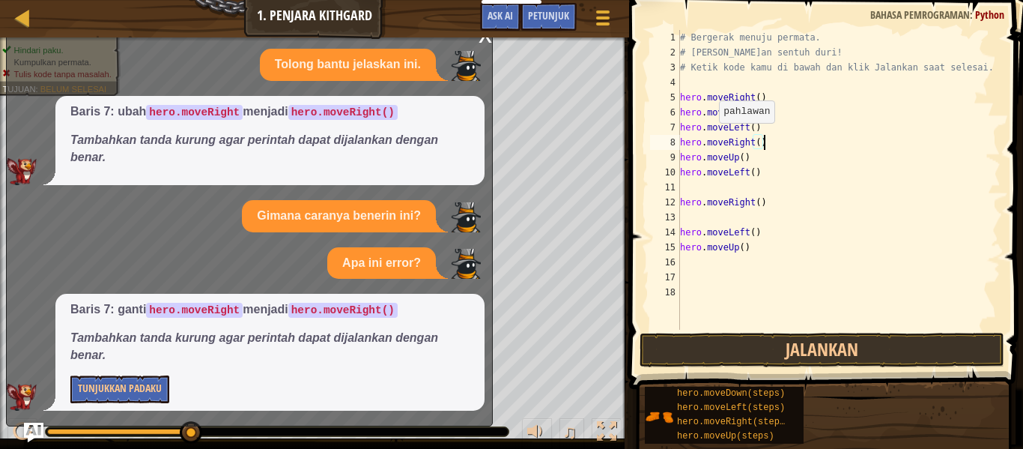
click at [34, 432] on img "Ask AI" at bounding box center [33, 431] width 19 height 19
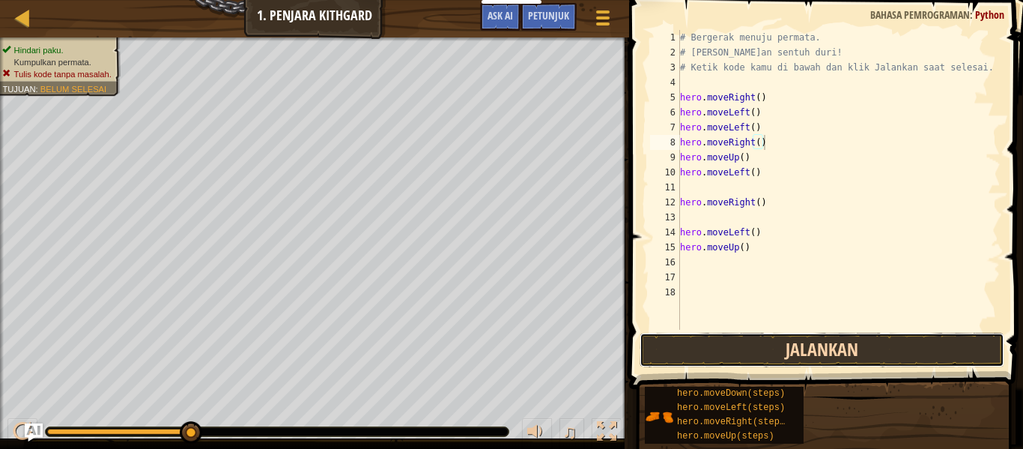
click at [822, 344] on button "Jalankan" at bounding box center [822, 350] width 365 height 34
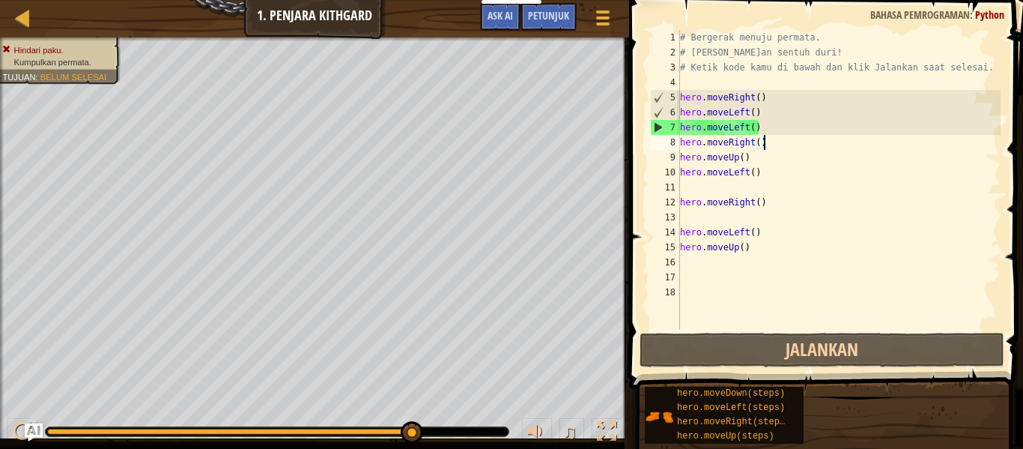
click at [760, 247] on div "# Bergerak menuju permata. # [PERSON_NAME]an sentuh duri! # Ketik kode kamu di …" at bounding box center [839, 195] width 324 height 330
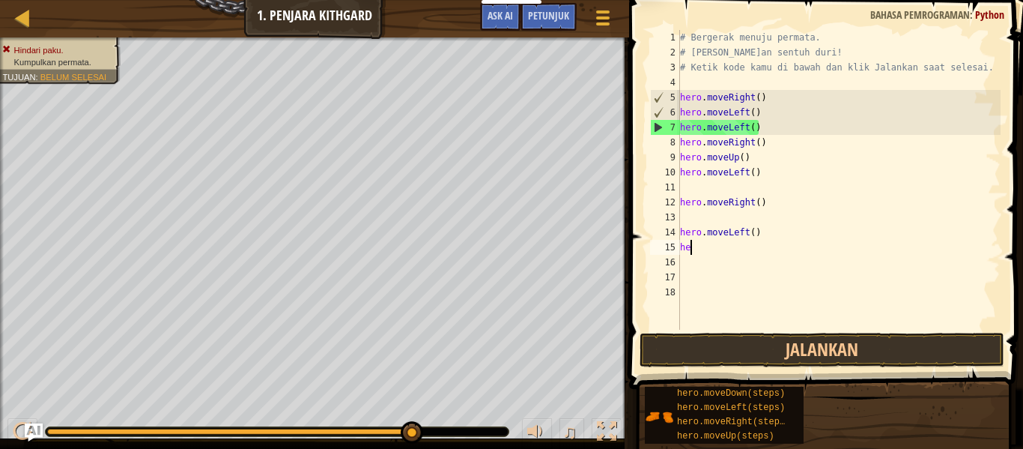
scroll to position [7, 1]
type textarea "h"
